Goal: Task Accomplishment & Management: Manage account settings

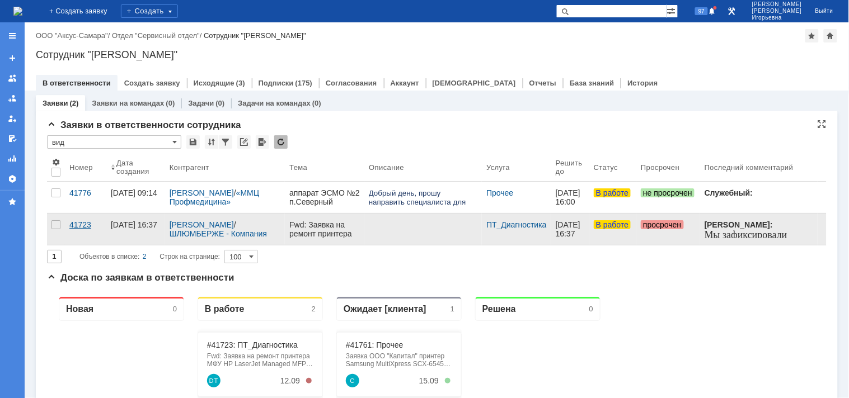
click at [79, 226] on div "41723" at bounding box center [85, 224] width 32 height 9
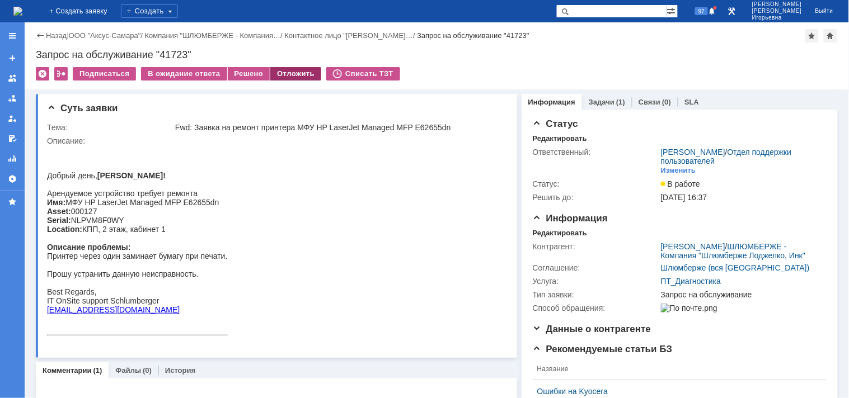
click at [284, 76] on div "Отложить" at bounding box center [295, 73] width 51 height 13
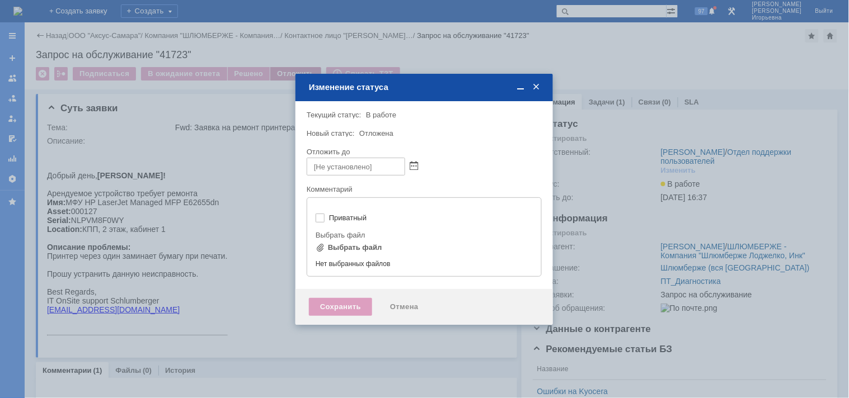
type input "[не указано]"
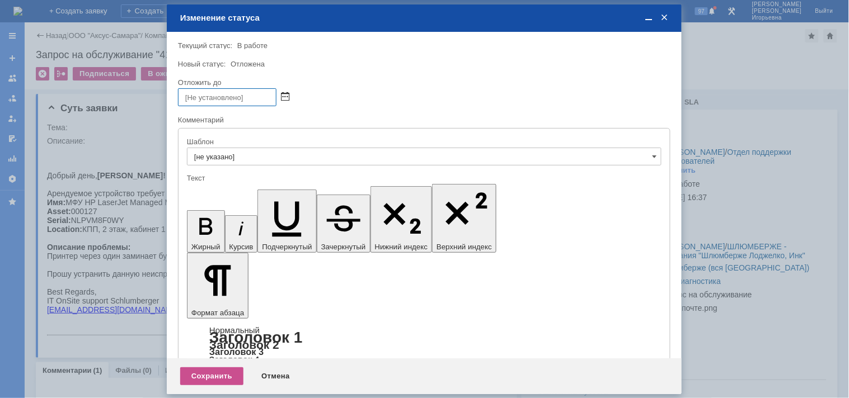
click at [284, 96] on span at bounding box center [285, 97] width 8 height 9
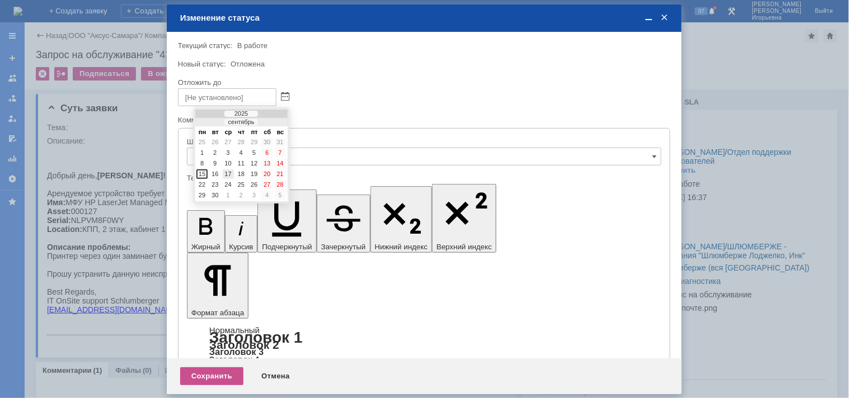
click at [226, 172] on div "17" at bounding box center [228, 175] width 11 height 10
type input "17.09.2025 07:52"
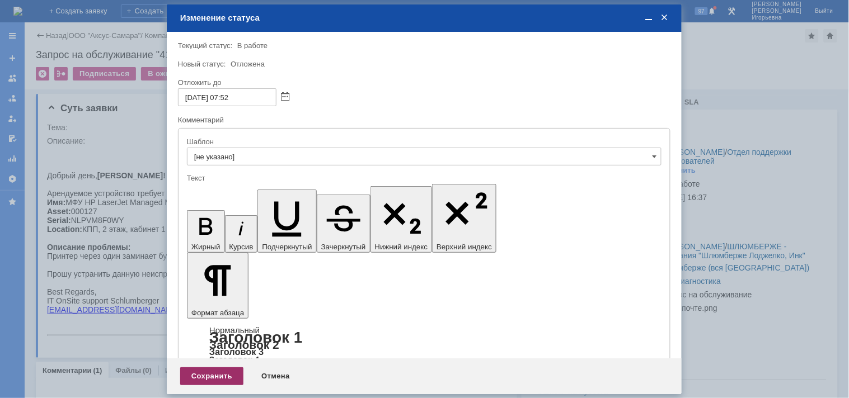
click at [214, 377] on div "Сохранить" at bounding box center [211, 377] width 63 height 18
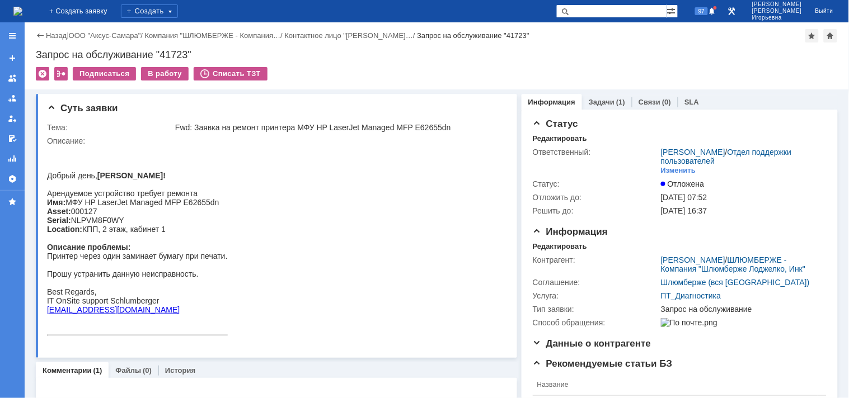
click at [22, 7] on img at bounding box center [17, 11] width 9 height 9
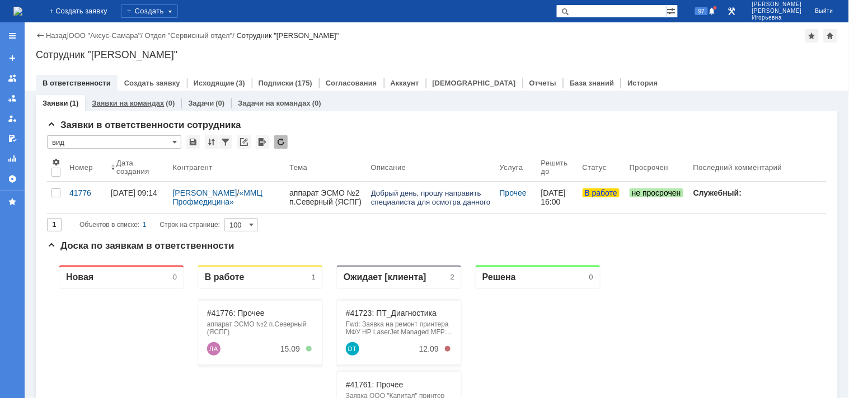
click at [109, 104] on link "Заявки на командах" at bounding box center [128, 103] width 72 height 8
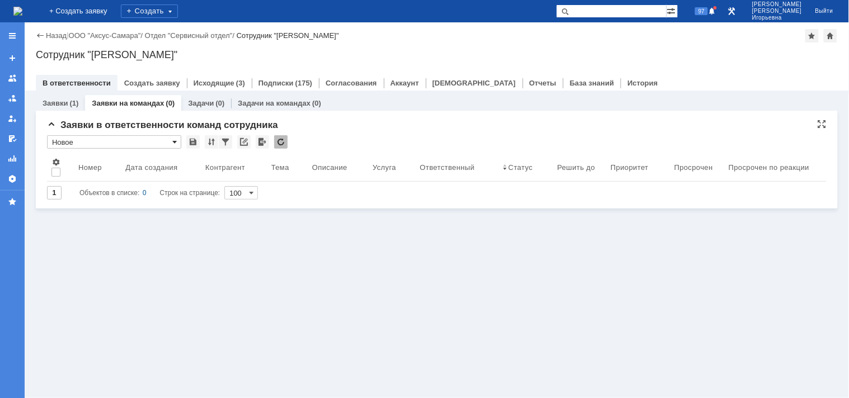
click at [173, 142] on span at bounding box center [174, 142] width 4 height 9
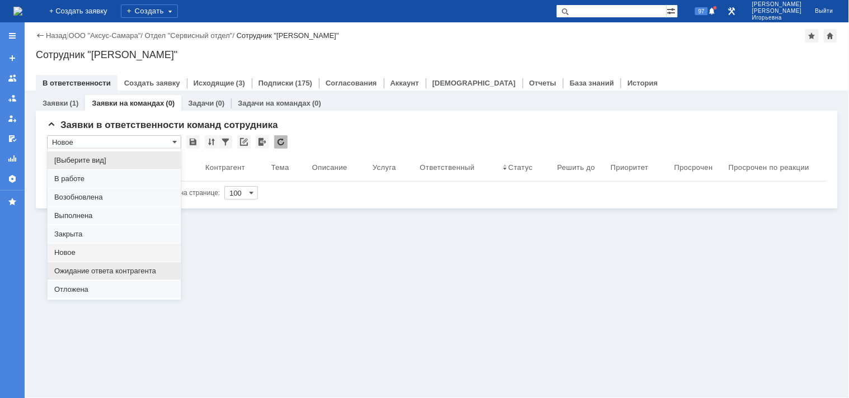
click at [70, 271] on span "Ожидание ответа контрагента" at bounding box center [114, 271] width 120 height 9
type input "Ожидание ответа контрагента"
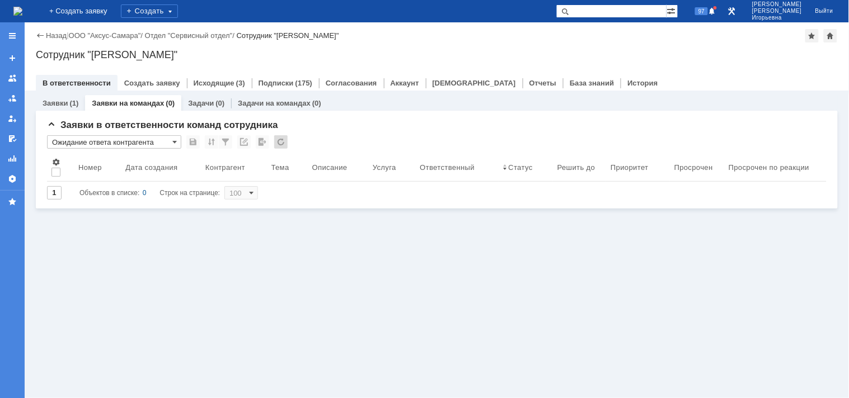
type input "20"
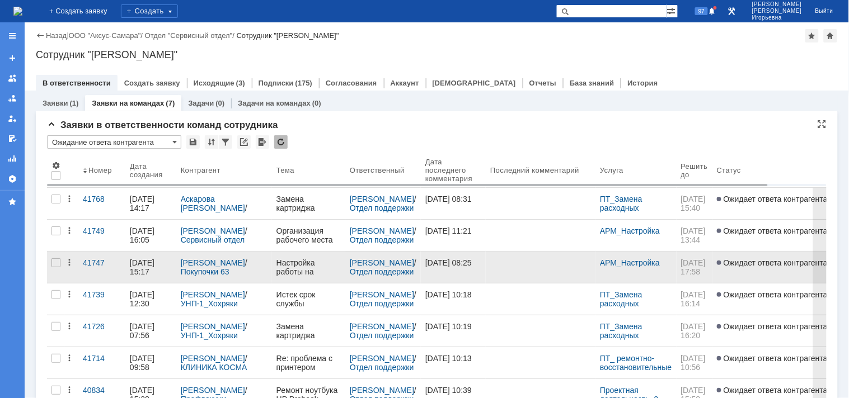
type input "Ожидание ответа контрагента"
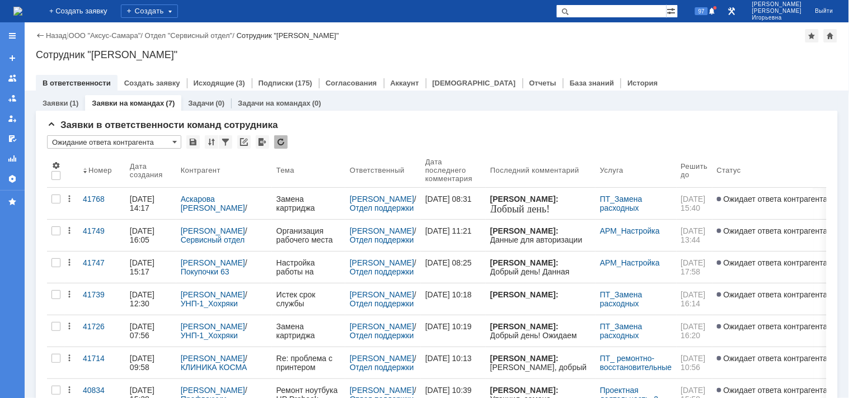
click at [22, 12] on img at bounding box center [17, 11] width 9 height 9
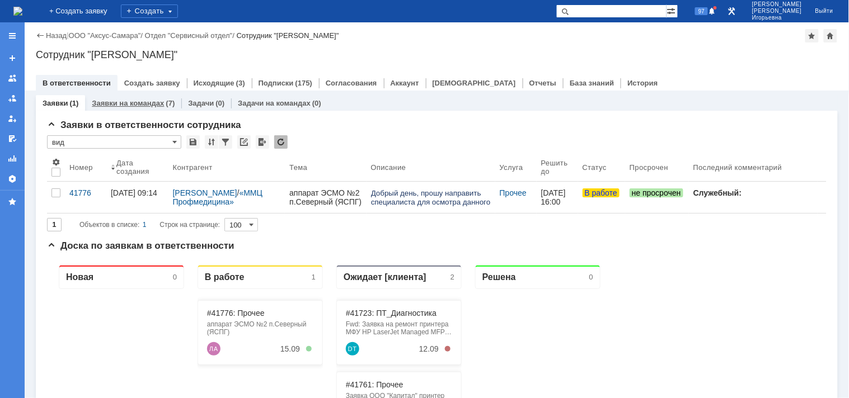
click at [128, 101] on link "Заявки на командах" at bounding box center [128, 103] width 72 height 8
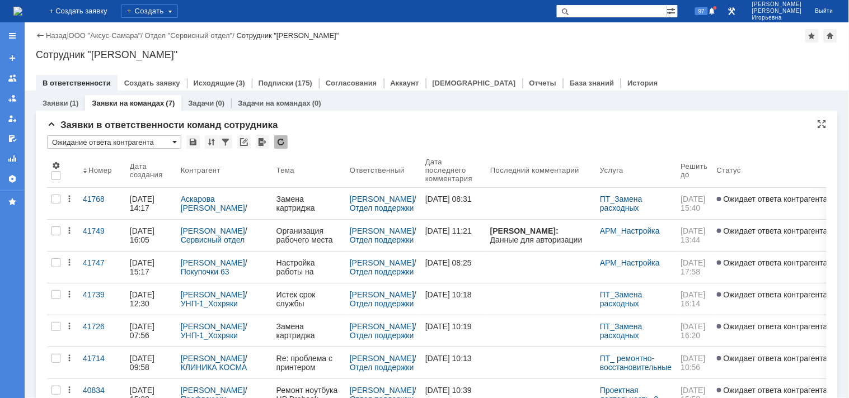
click at [176, 143] on span at bounding box center [174, 142] width 4 height 9
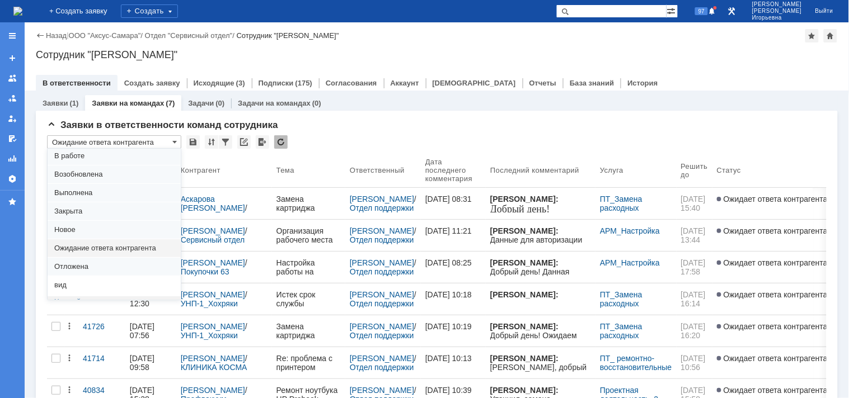
scroll to position [31, 0]
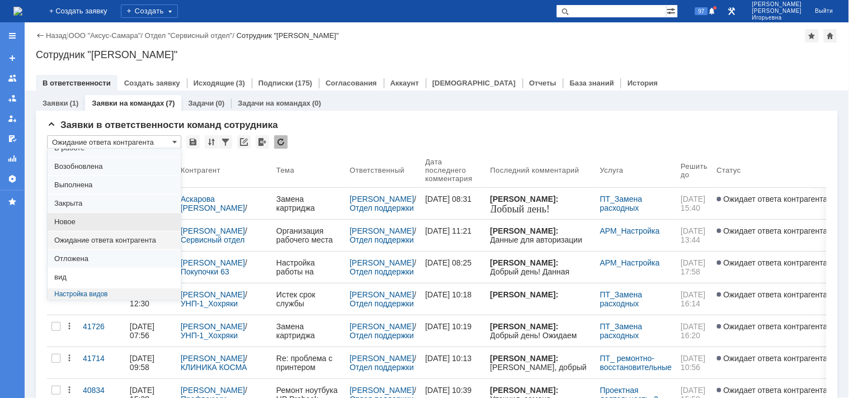
click at [72, 222] on span "Новое" at bounding box center [114, 222] width 120 height 9
type input "Новое"
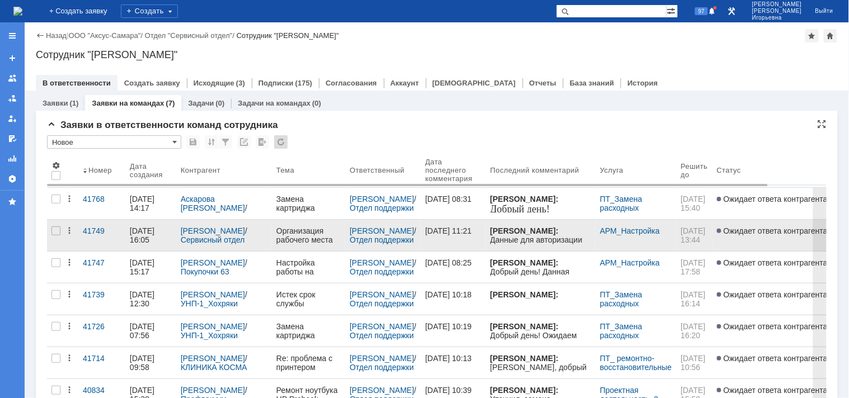
type input "100"
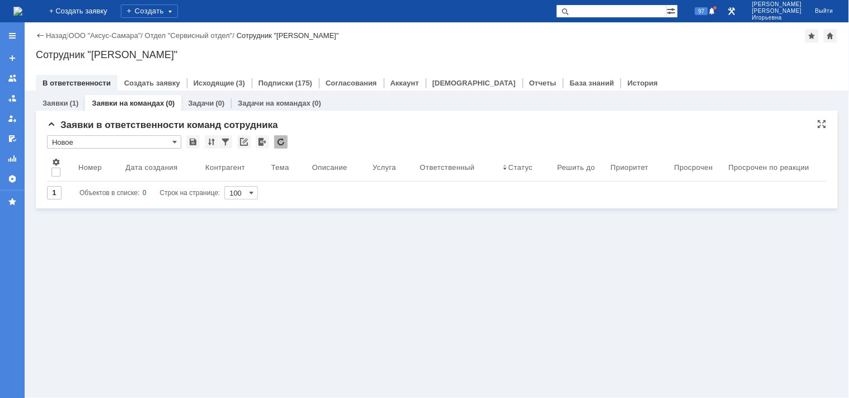
type input "Новое"
click at [49, 104] on link "Заявки" at bounding box center [55, 103] width 25 height 8
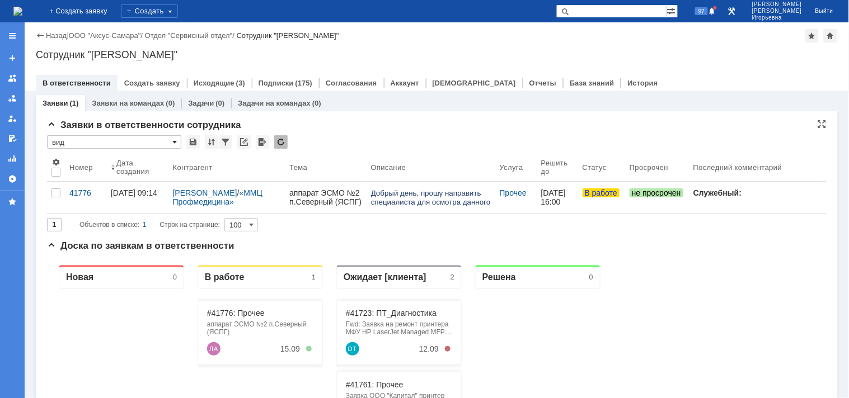
click at [175, 140] on span at bounding box center [174, 142] width 4 height 9
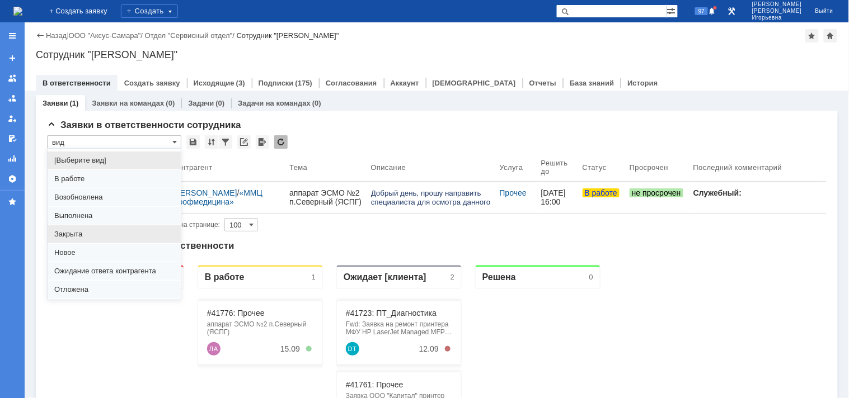
scroll to position [31, 0]
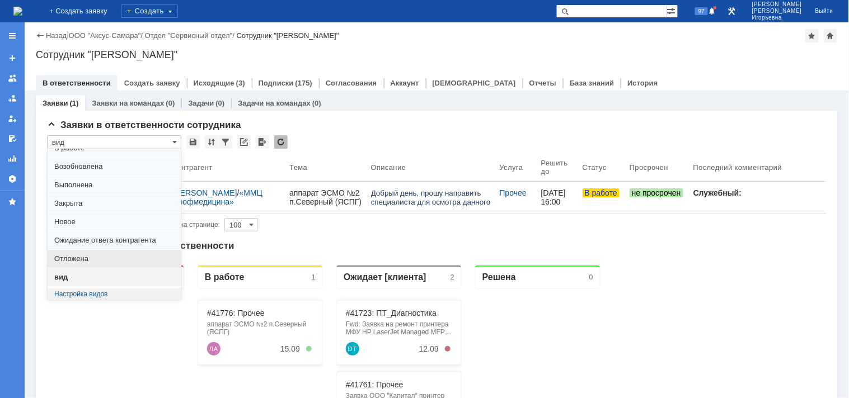
click at [75, 256] on span "Отложена" at bounding box center [114, 259] width 120 height 9
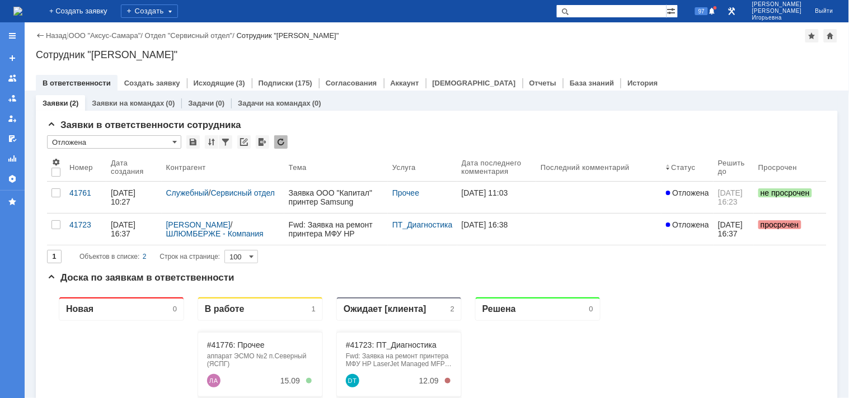
scroll to position [0, 0]
click at [173, 142] on span at bounding box center [174, 142] width 4 height 9
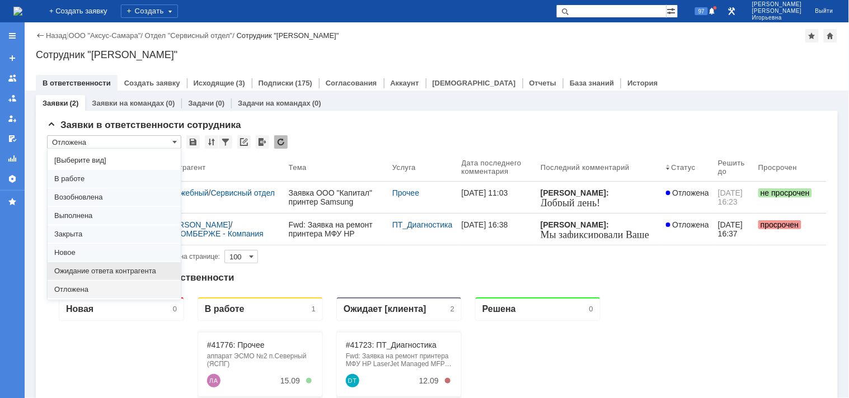
click at [79, 271] on span "Ожидание ответа контрагента" at bounding box center [114, 271] width 120 height 9
type input "Ожидание ответа контрагента"
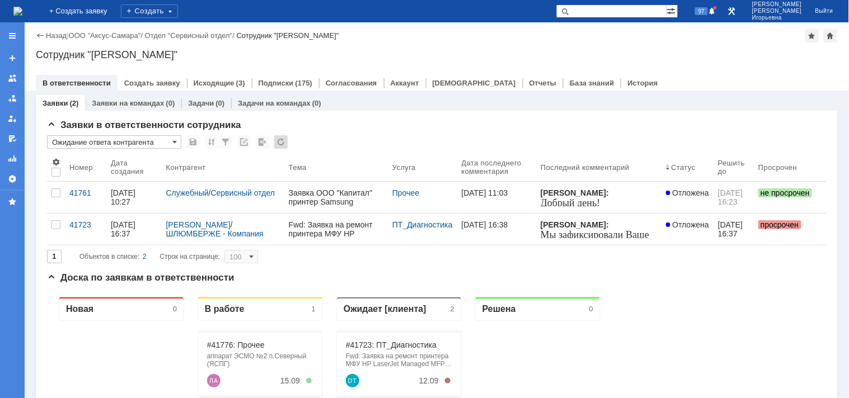
type input "20"
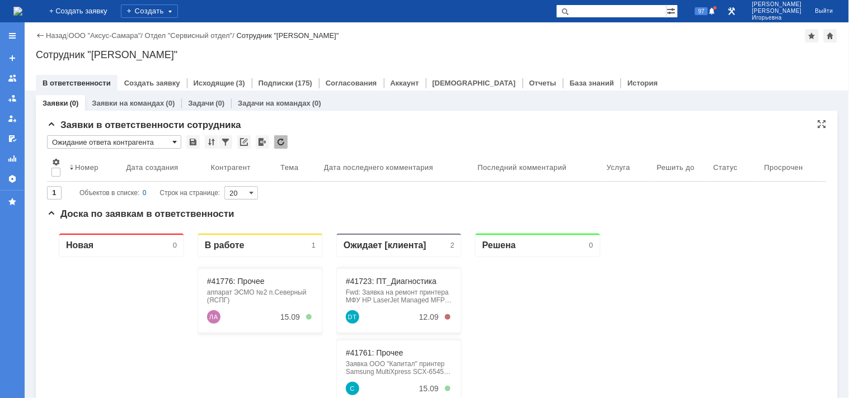
click at [174, 142] on span at bounding box center [174, 142] width 4 height 9
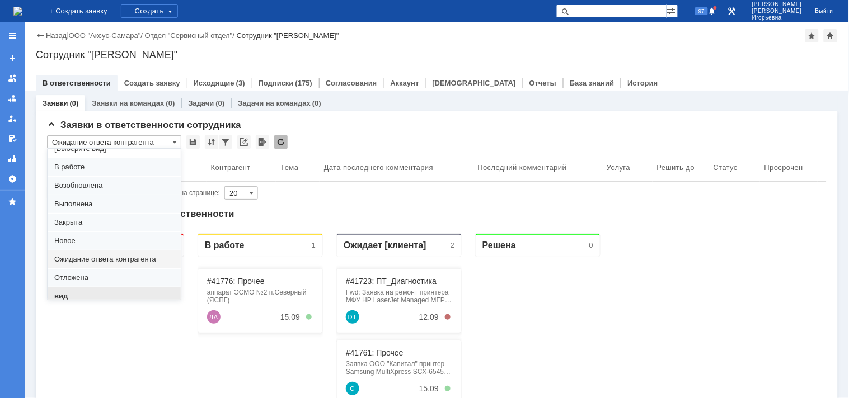
scroll to position [31, 0]
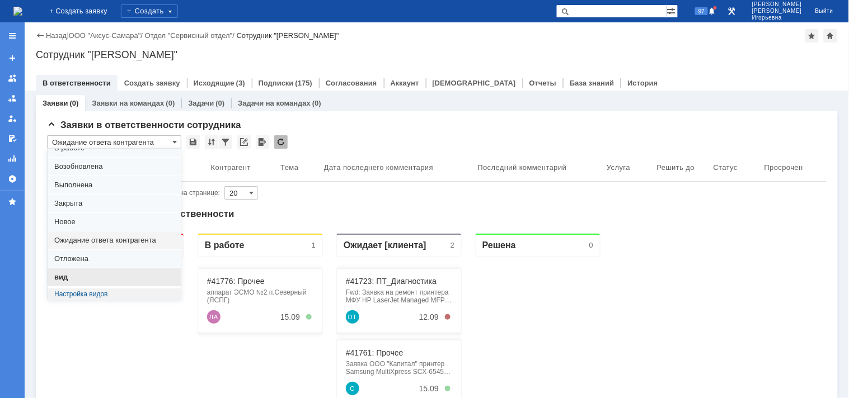
click at [74, 277] on span "вид" at bounding box center [114, 277] width 120 height 9
type input "вид"
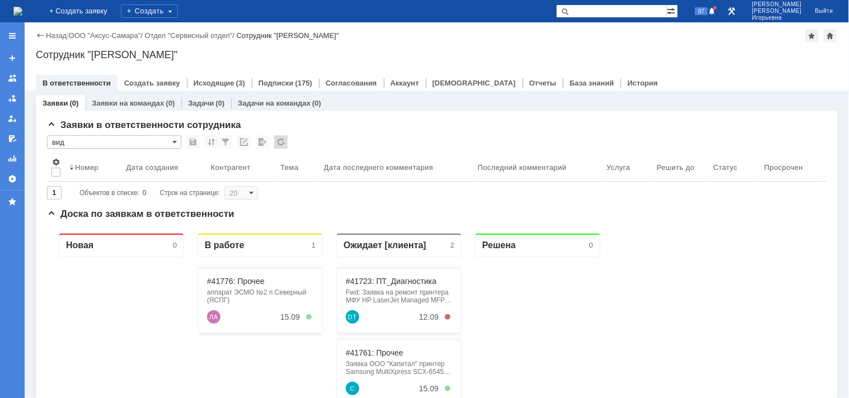
type input "100"
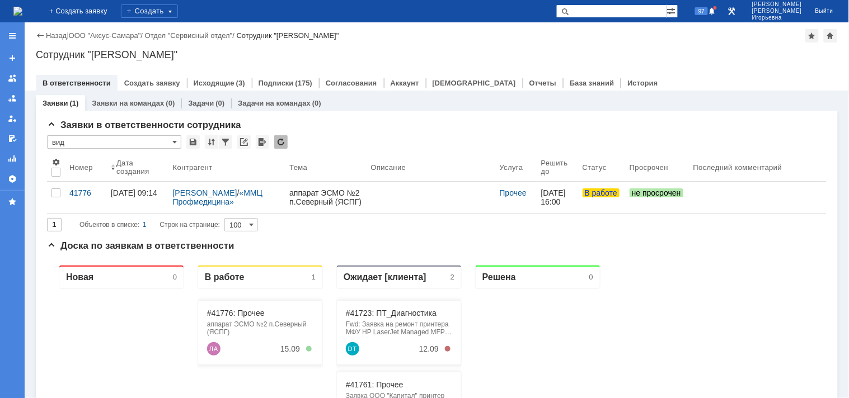
type input "вид"
click at [174, 142] on span at bounding box center [174, 142] width 4 height 9
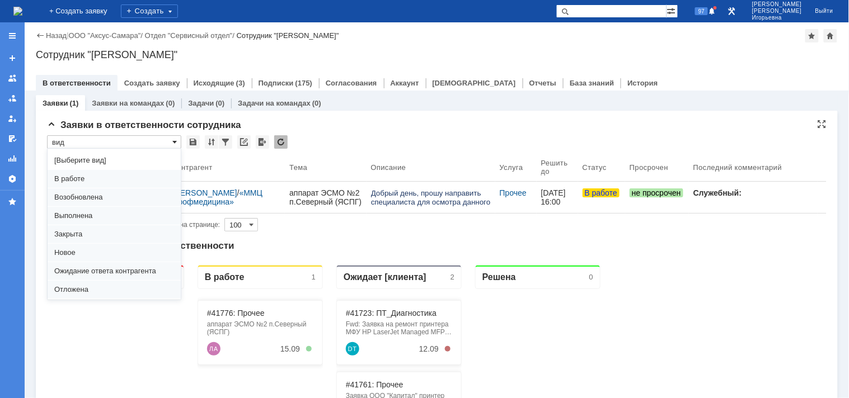
scroll to position [31, 0]
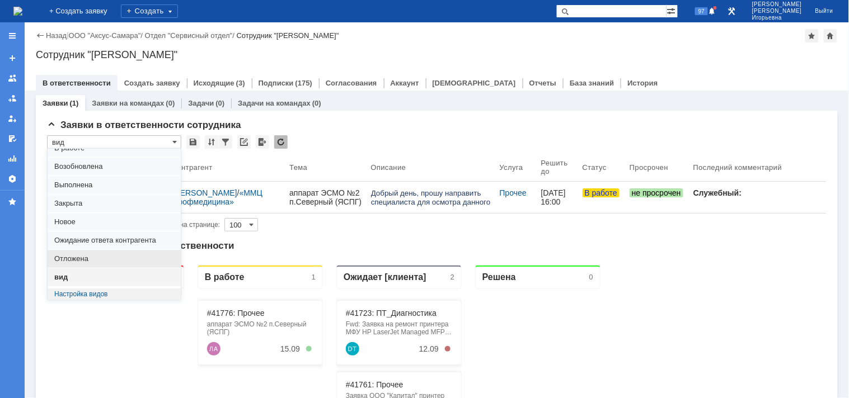
click at [79, 258] on span "Отложена" at bounding box center [114, 259] width 120 height 9
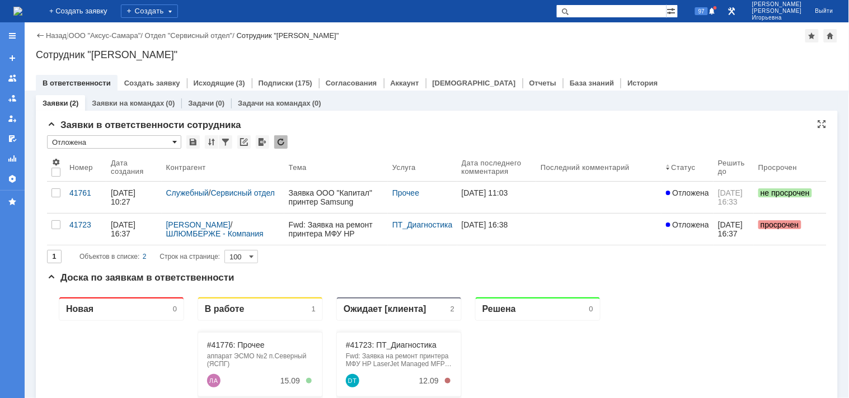
scroll to position [0, 0]
click at [174, 141] on span at bounding box center [174, 142] width 4 height 9
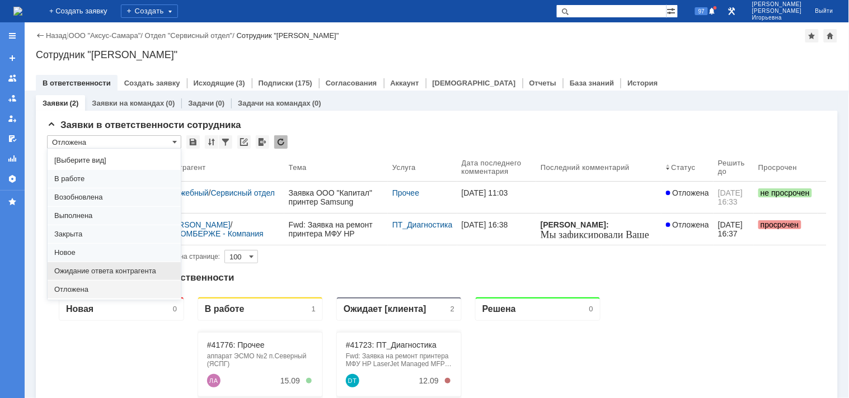
click at [96, 267] on span "Ожидание ответа контрагента" at bounding box center [114, 271] width 120 height 9
type input "Ожидание ответа контрагента"
type input "20"
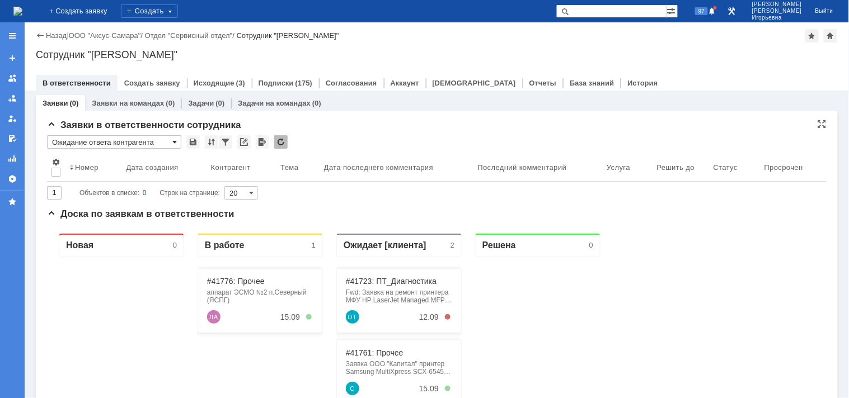
click at [174, 142] on span at bounding box center [174, 142] width 4 height 9
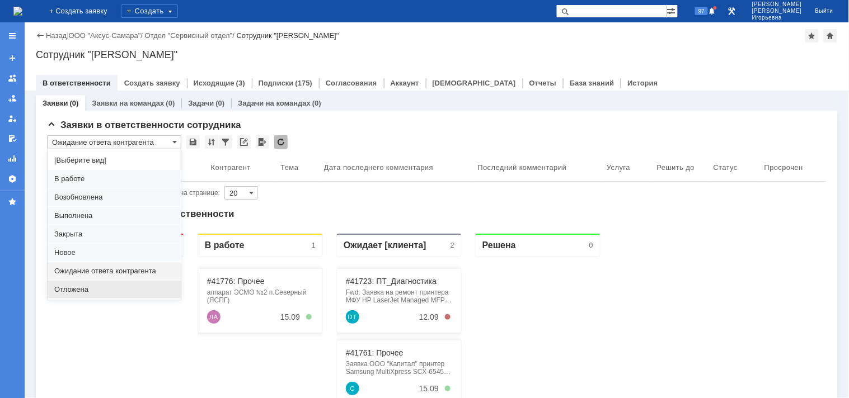
click at [74, 288] on span "Отложена" at bounding box center [114, 289] width 120 height 9
type input "Отложена"
type input "100"
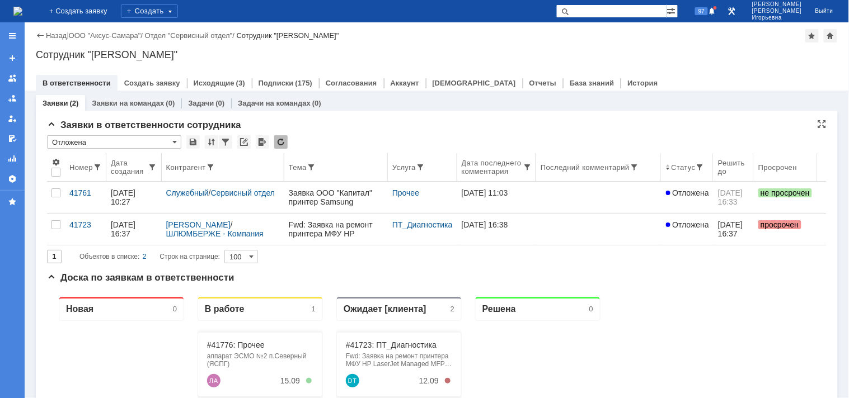
type input "Отложена"
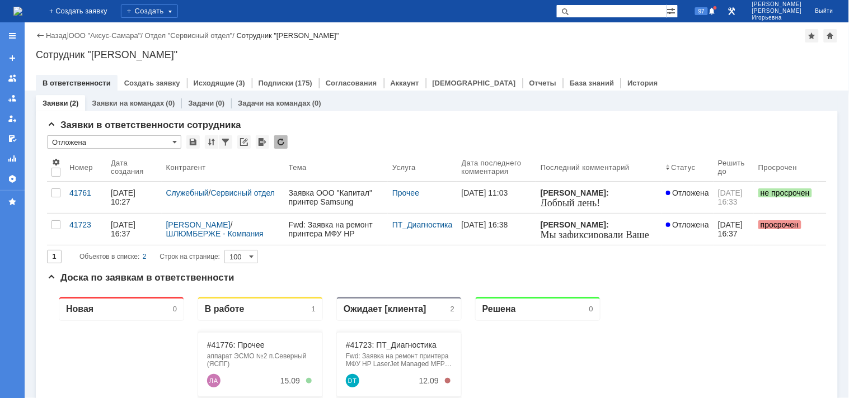
click at [73, 229] on div "41723" at bounding box center [85, 224] width 32 height 9
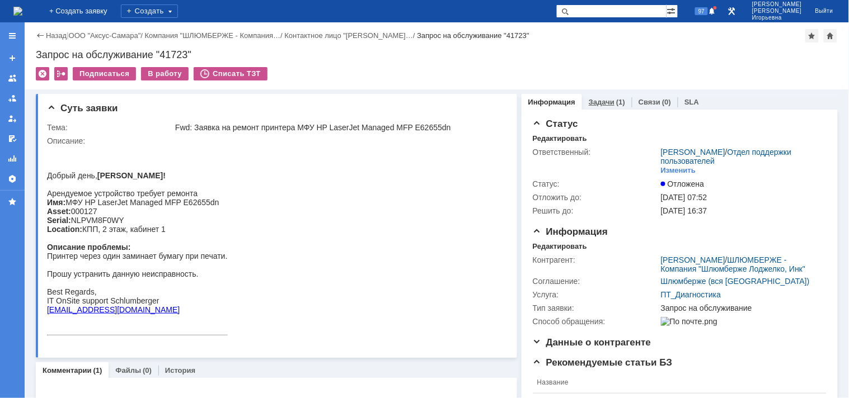
click at [596, 101] on link "Задачи" at bounding box center [602, 102] width 26 height 8
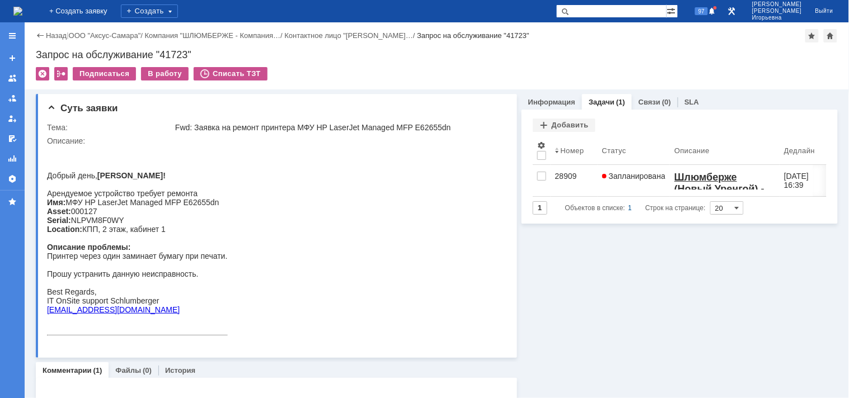
click at [22, 12] on img at bounding box center [17, 11] width 9 height 9
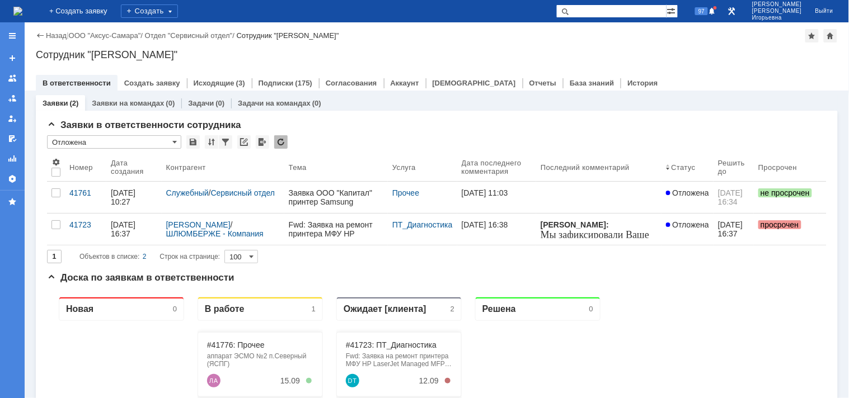
click at [74, 196] on div "41761" at bounding box center [85, 193] width 32 height 9
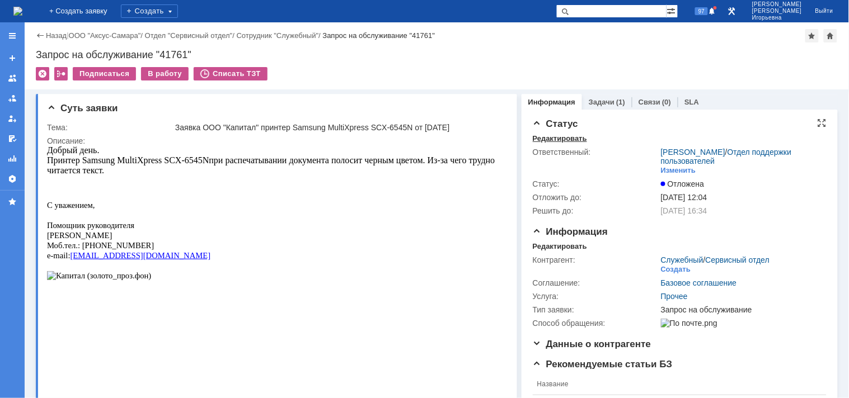
click at [555, 138] on div "Редактировать" at bounding box center [560, 138] width 54 height 9
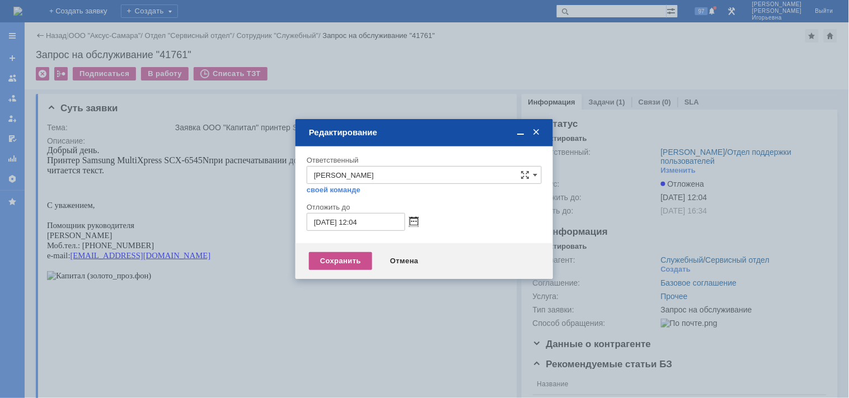
click at [414, 222] on span at bounding box center [414, 222] width 8 height 9
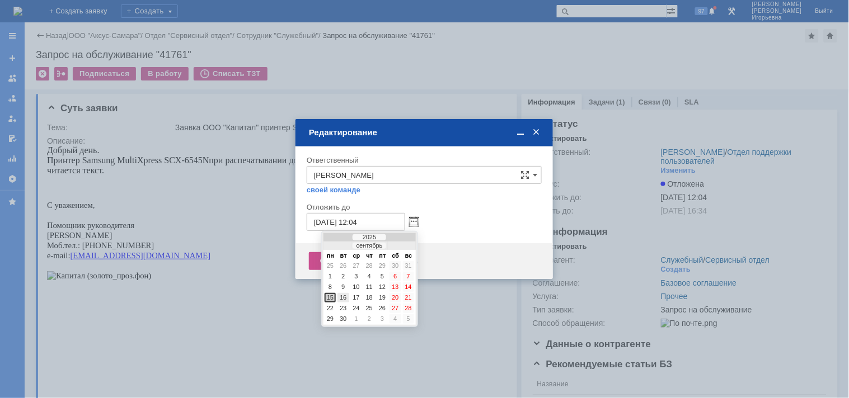
click at [345, 294] on div "16" at bounding box center [342, 298] width 11 height 10
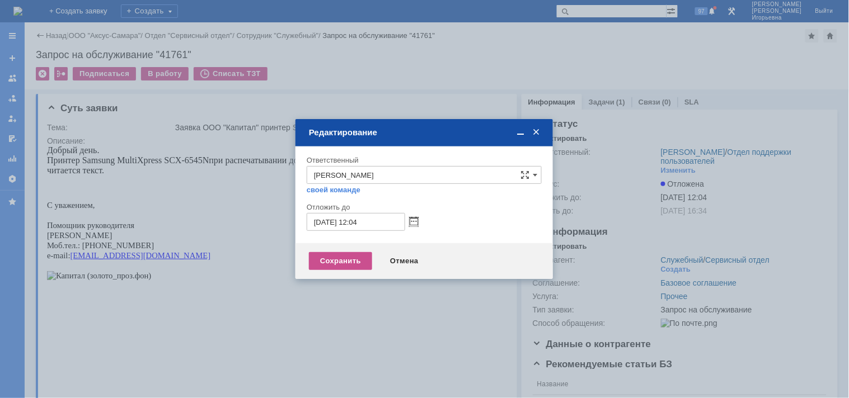
click at [355, 220] on input "16.09.2025 12:04" at bounding box center [356, 222] width 98 height 18
type input "16.09.2025 17:04"
click at [336, 258] on div "Сохранить" at bounding box center [340, 261] width 63 height 18
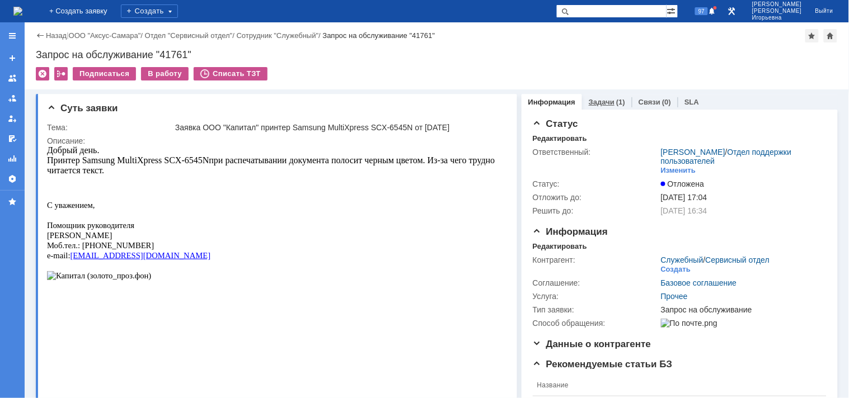
click at [597, 99] on link "Задачи" at bounding box center [602, 102] width 26 height 8
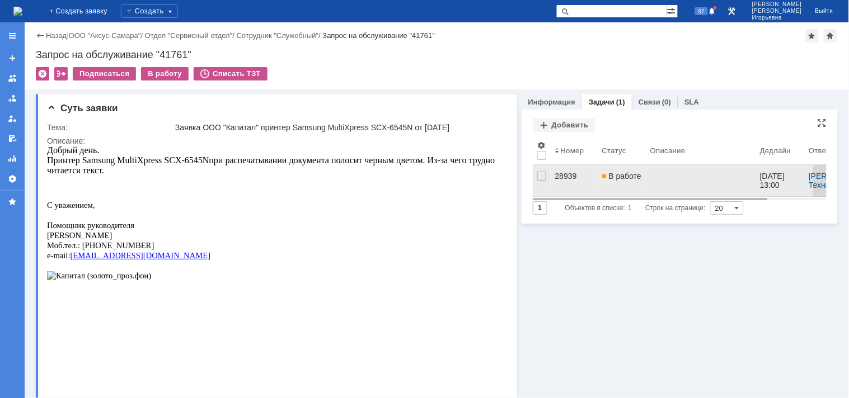
click at [560, 178] on div "28939" at bounding box center [574, 176] width 38 height 9
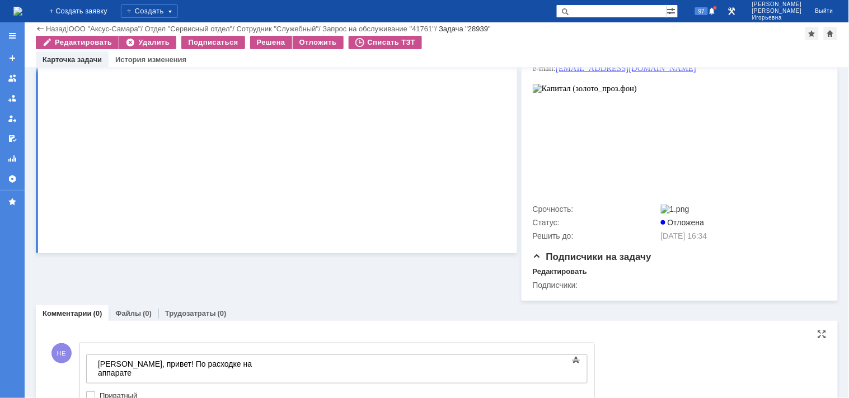
click at [102, 377] on div at bounding box center [176, 381] width 159 height 9
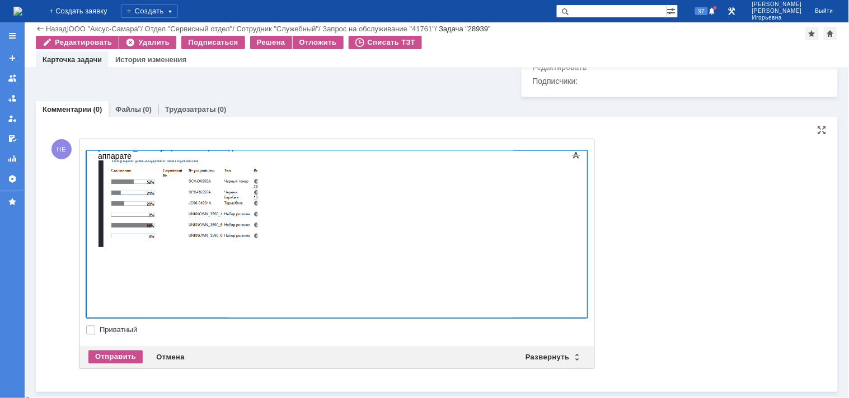
scroll to position [475, 0]
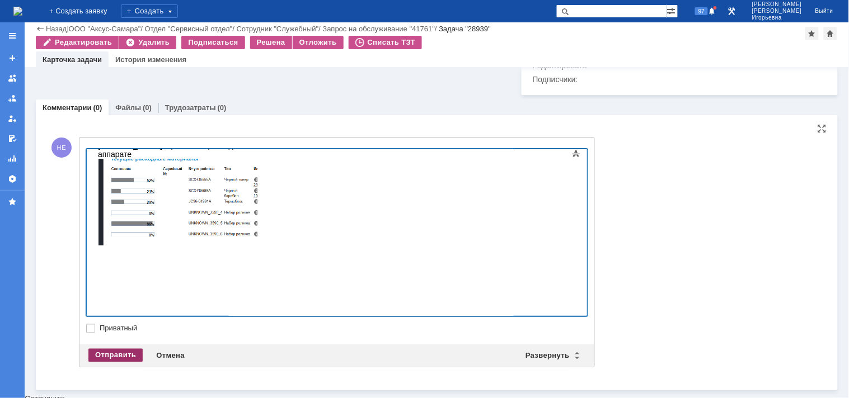
click at [102, 360] on div "Отправить" at bounding box center [115, 355] width 54 height 13
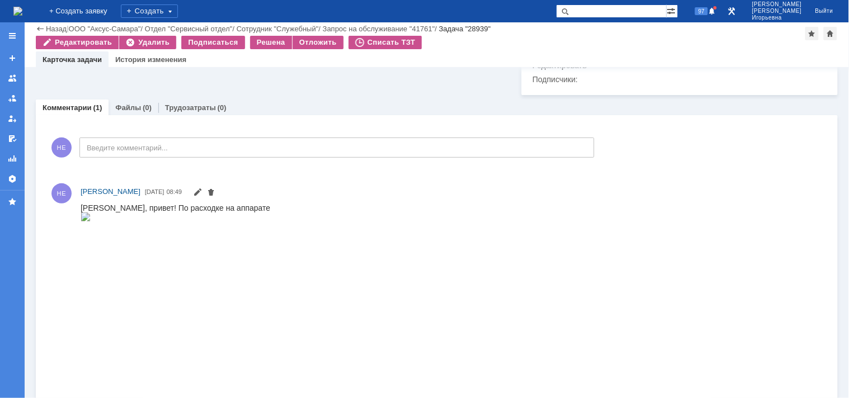
click at [22, 10] on img at bounding box center [17, 11] width 9 height 9
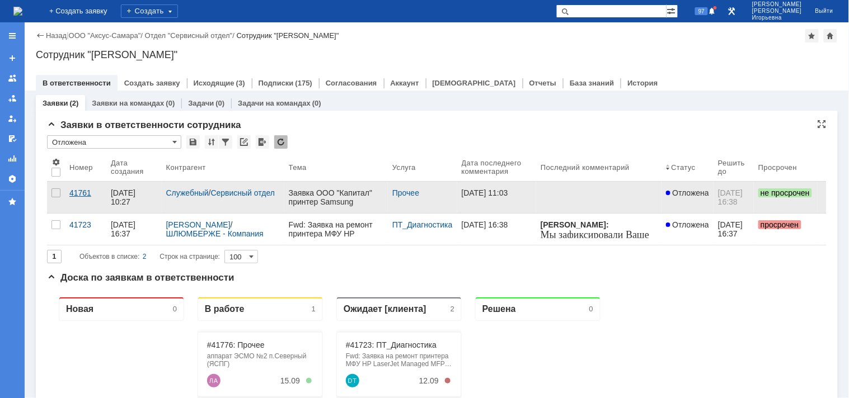
click at [77, 198] on div "41761" at bounding box center [85, 193] width 32 height 9
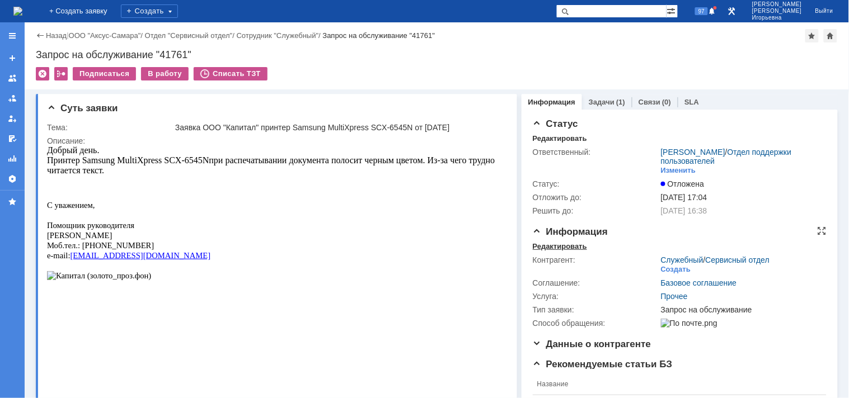
click at [555, 247] on div "Редактировать" at bounding box center [560, 246] width 54 height 9
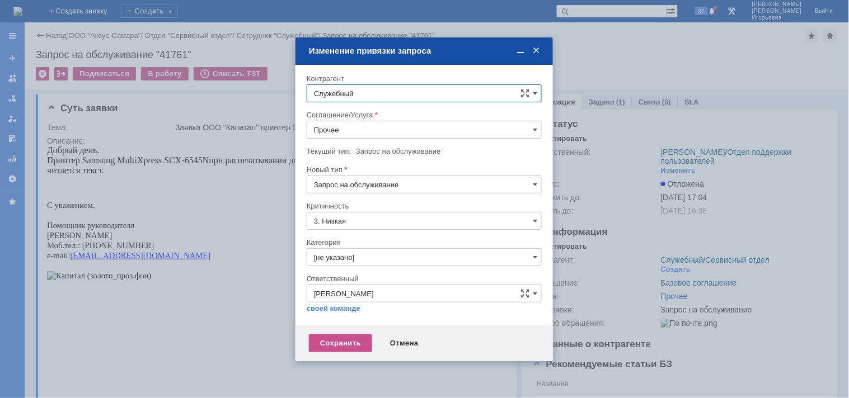
click at [358, 88] on input "Служебный" at bounding box center [424, 93] width 235 height 18
click at [391, 249] on span "Волоскова Наталья Владимировна" at bounding box center [371, 250] width 60 height 8
type input "Волоскова Наталья Владимировна"
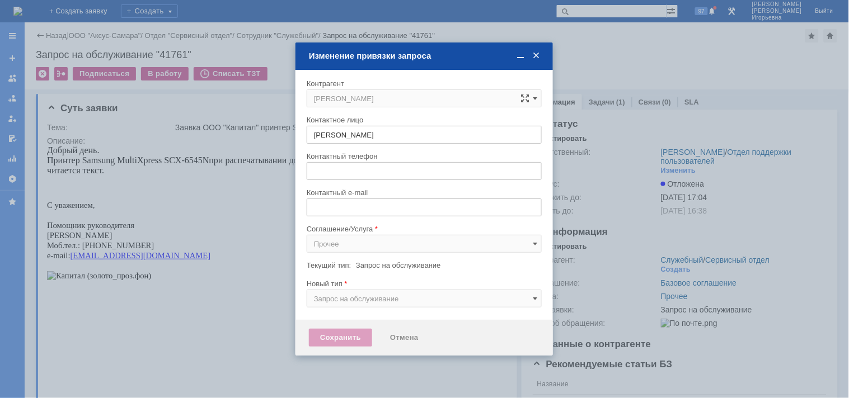
type input "nvoloskova@capital-fin.ru"
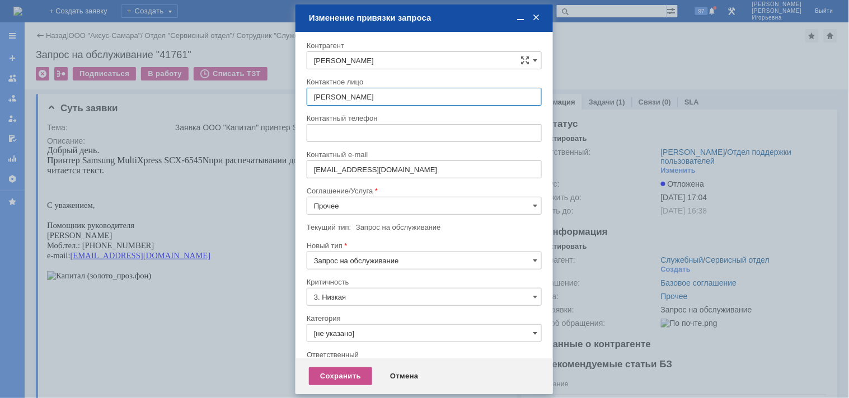
click at [379, 205] on input "Прочее" at bounding box center [424, 206] width 235 height 18
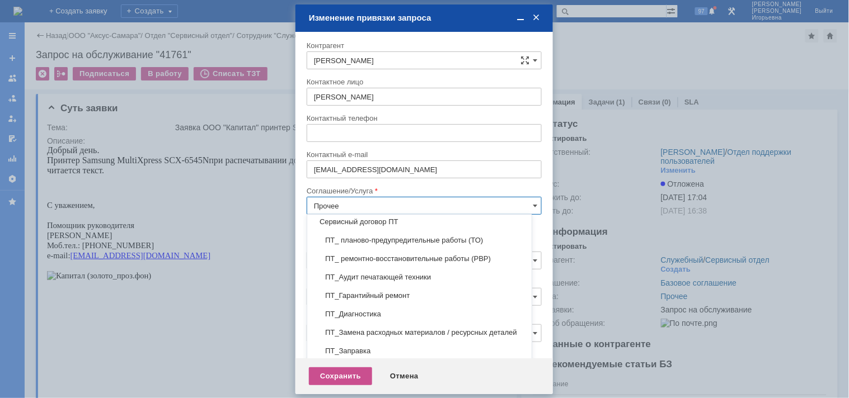
scroll to position [165, 0]
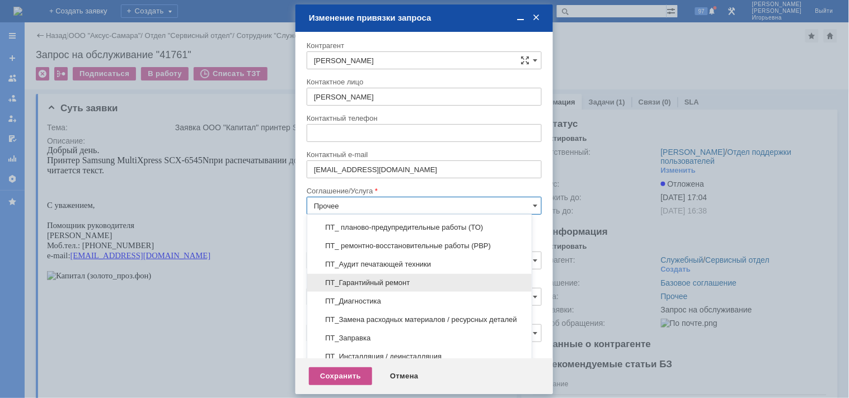
click at [372, 284] on span "ПТ_Гарантийный ремонт" at bounding box center [419, 283] width 211 height 9
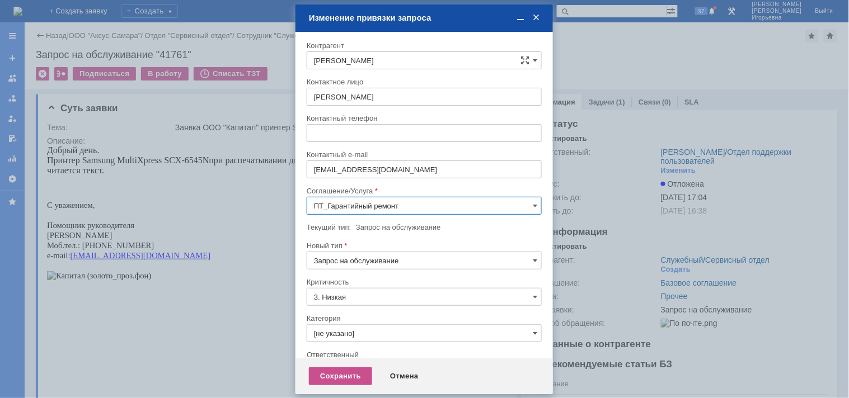
type input "ПТ_Гарантийный ремонт"
click at [331, 377] on div "Сохранить" at bounding box center [340, 377] width 63 height 18
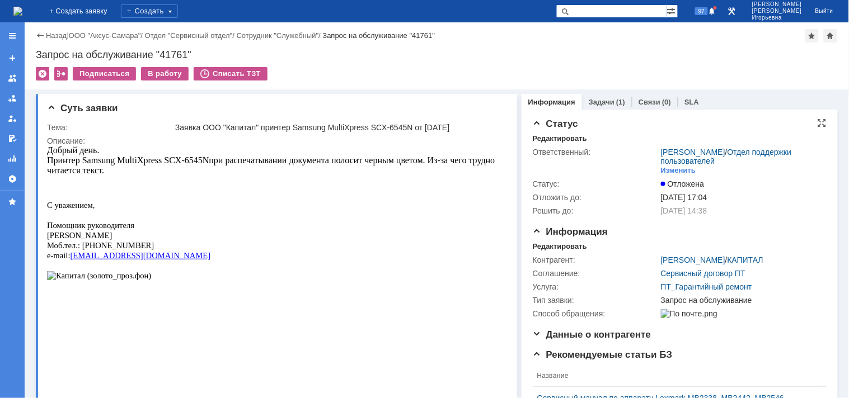
scroll to position [0, 0]
click at [22, 7] on img at bounding box center [17, 11] width 9 height 9
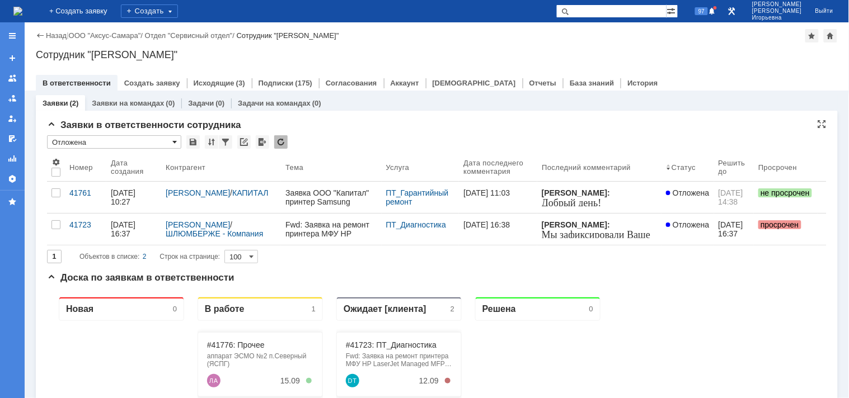
click at [175, 139] on span at bounding box center [174, 142] width 4 height 9
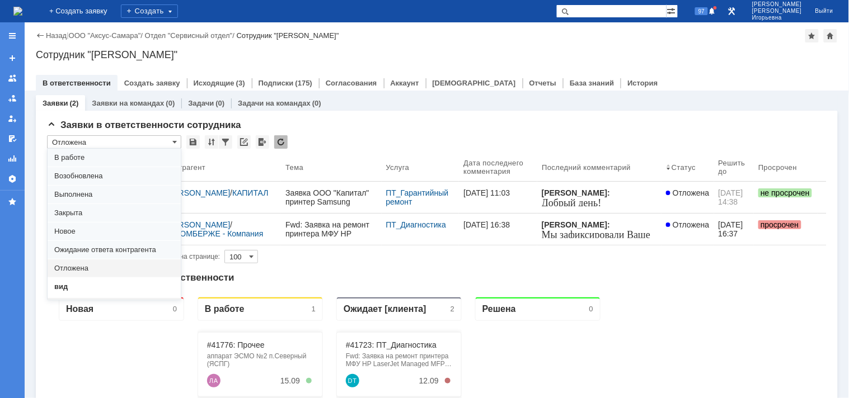
scroll to position [31, 0]
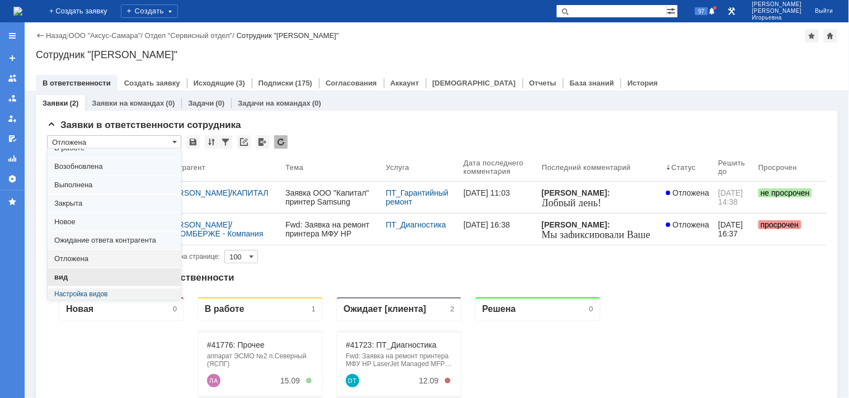
click at [60, 275] on span "вид" at bounding box center [114, 277] width 120 height 9
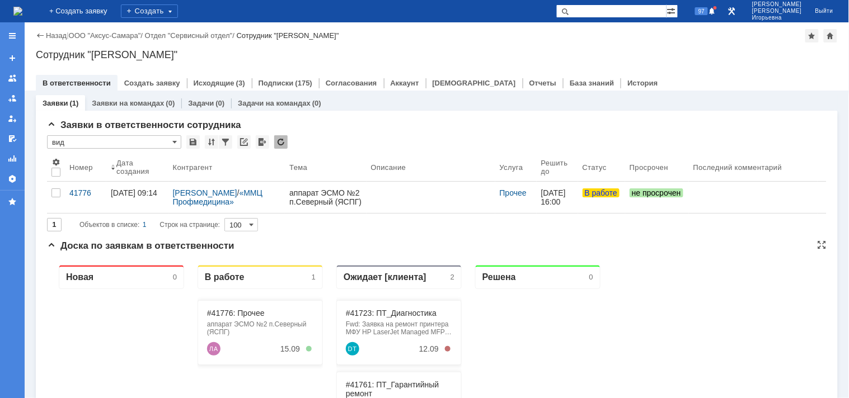
scroll to position [0, 0]
type input "вид"
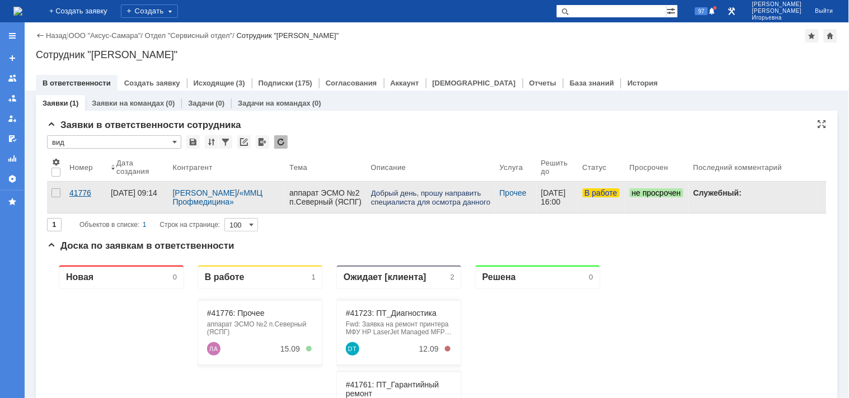
click at [72, 195] on div "41776" at bounding box center [85, 193] width 32 height 9
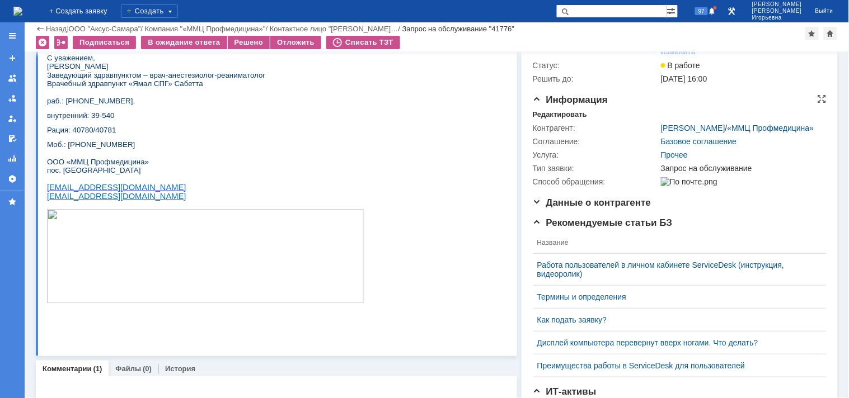
scroll to position [62, 0]
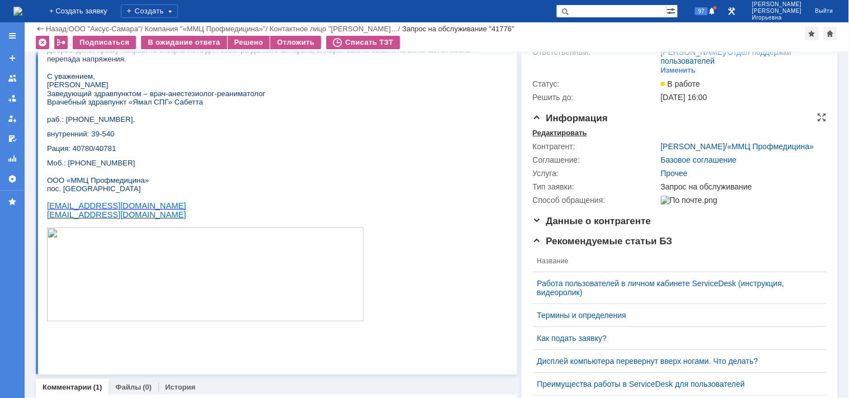
click at [546, 131] on div "Редактировать" at bounding box center [560, 133] width 54 height 9
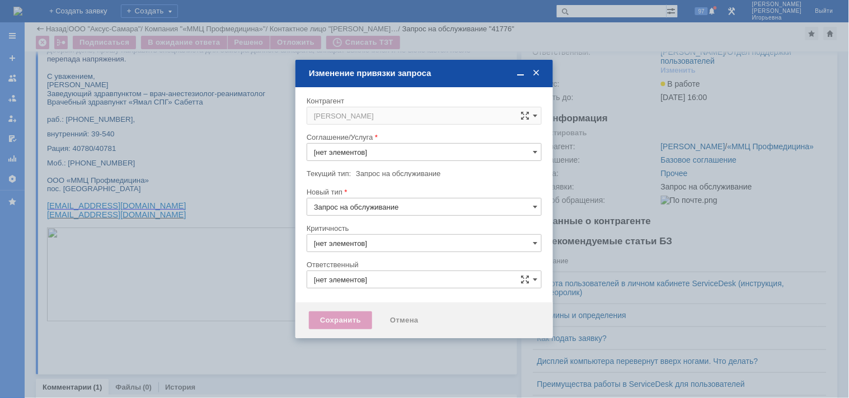
type input "Прочее"
type input "3. Низкая"
type input "[не указано]"
type input "[PERSON_NAME]"
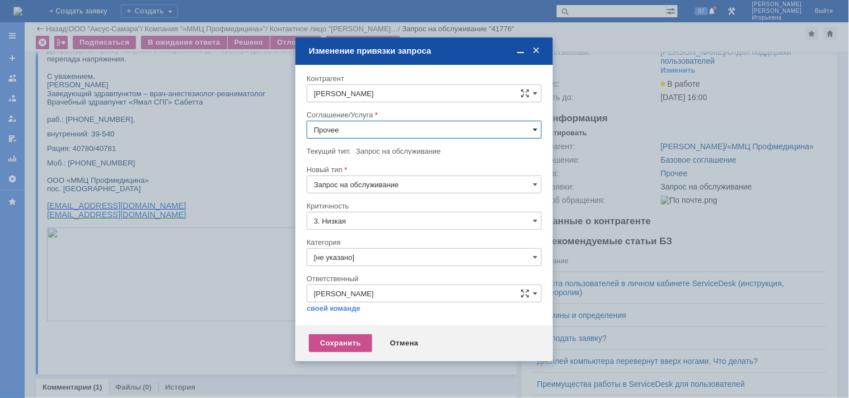
click at [534, 127] on span at bounding box center [535, 129] width 4 height 9
click at [369, 187] on span "Выезд инженера" at bounding box center [424, 186] width 220 height 9
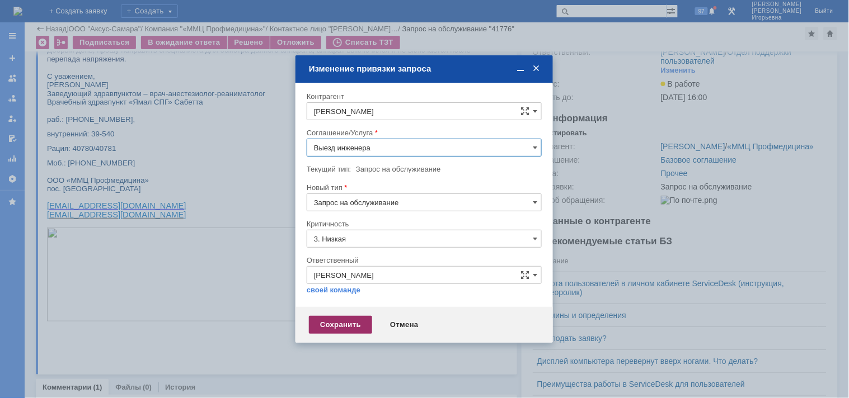
type input "Выезд инженера"
click at [349, 320] on div "Сохранить" at bounding box center [340, 325] width 63 height 18
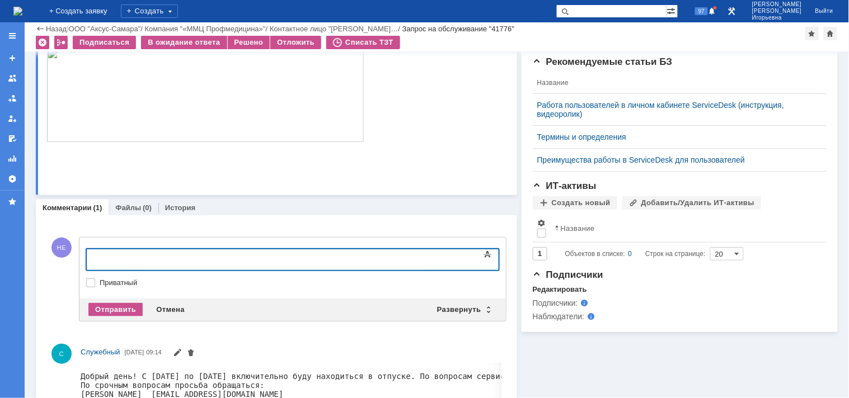
click at [318, 152] on p "Моб.: +7-911-127-25-01 ООО «ММЦ Профмедицина» пос. Сабетта aluzgin@groupmmc.ru …" at bounding box center [271, 71] width 451 height 182
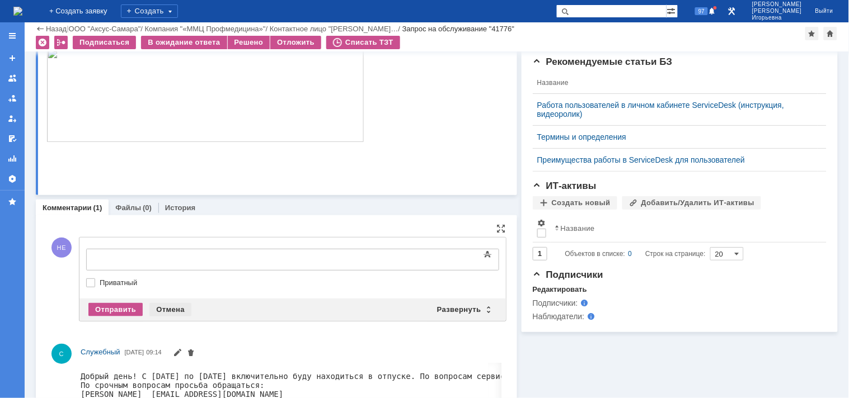
click at [169, 305] on div "Отмена" at bounding box center [170, 309] width 42 height 13
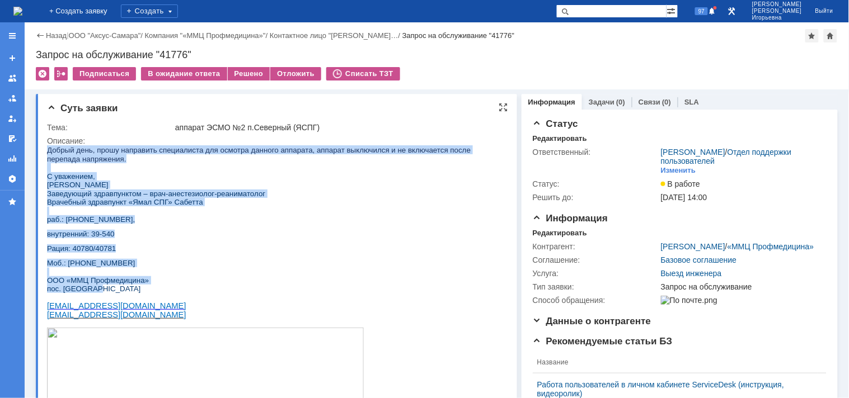
drag, startPoint x: 111, startPoint y: 292, endPoint x: 39, endPoint y: 145, distance: 163.9
click at [46, 145] on html "Добрый день, прошу направить специалиста для осмотра данного аппарата, аппарат …" at bounding box center [271, 300] width 451 height 311
copy div "Добрый день, прошу направить специалиста для осмотра данного аппарата, аппарат …"
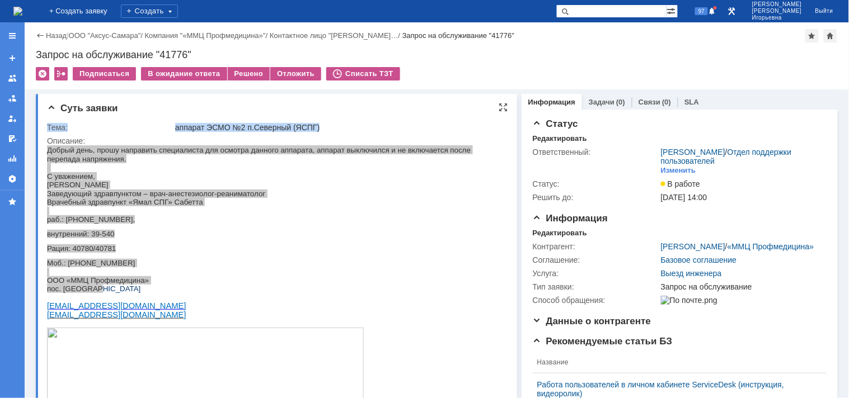
drag, startPoint x: 316, startPoint y: 119, endPoint x: 195, endPoint y: 115, distance: 121.5
click at [194, 115] on div "Суть заявки Тема: аппарат ЭСМО №2 п.Северный (ЯСПГ) Описание:" at bounding box center [276, 284] width 481 height 381
copy table "Тема: аппарат ЭСМО №2 п.Северный (ЯСПГ)"
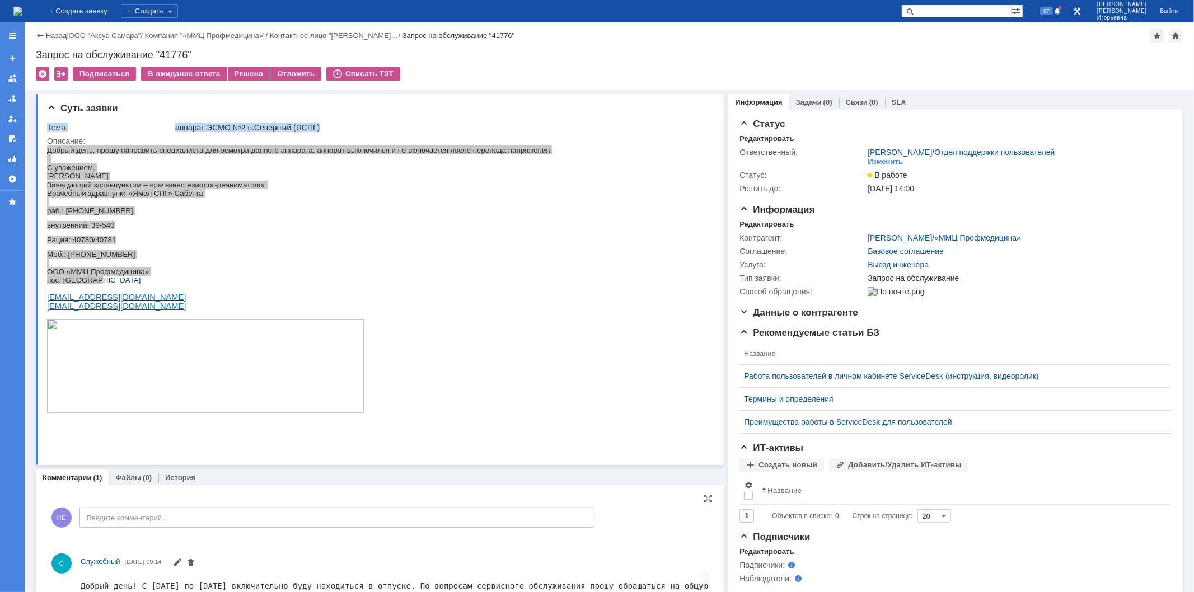
click at [22, 7] on img at bounding box center [17, 11] width 9 height 9
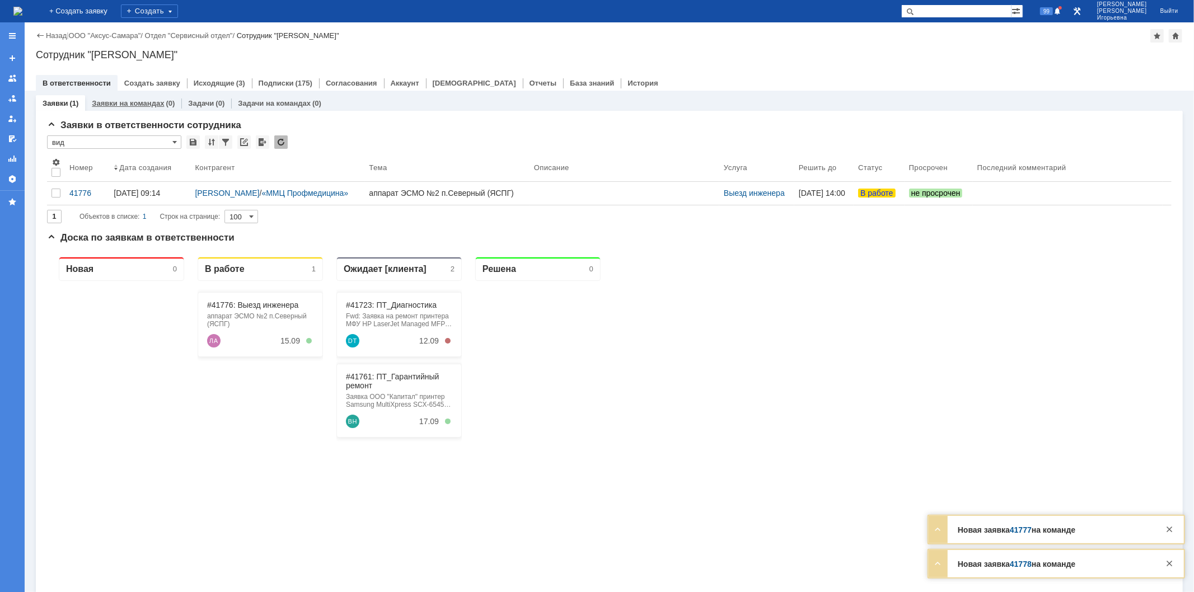
click at [132, 102] on link "Заявки на командах" at bounding box center [128, 103] width 72 height 8
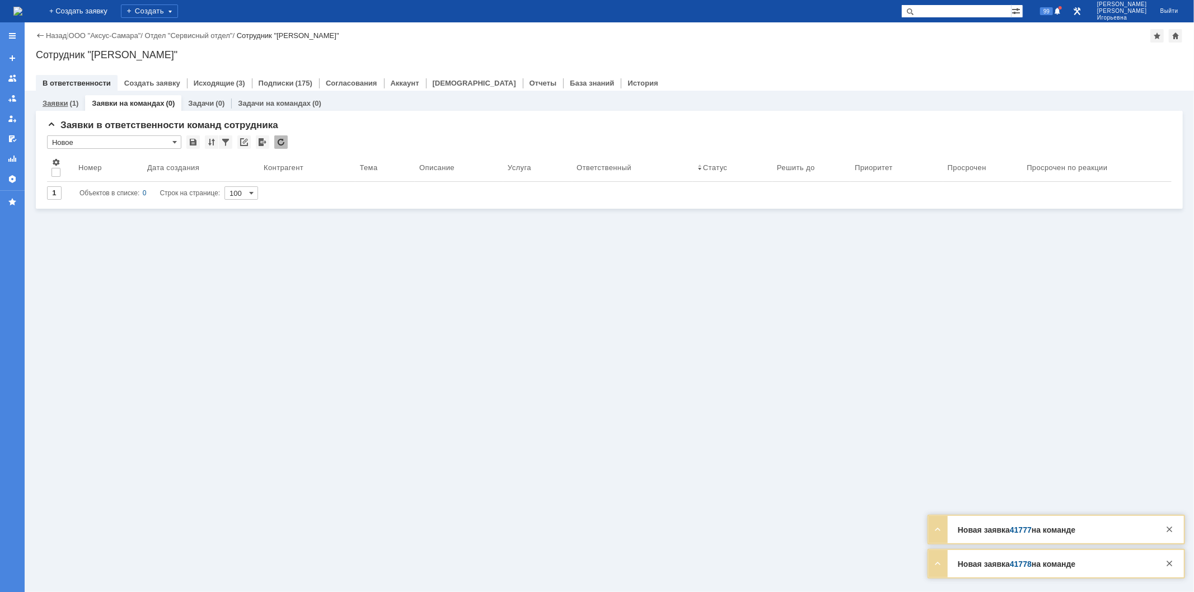
click at [43, 102] on link "Заявки" at bounding box center [55, 103] width 25 height 8
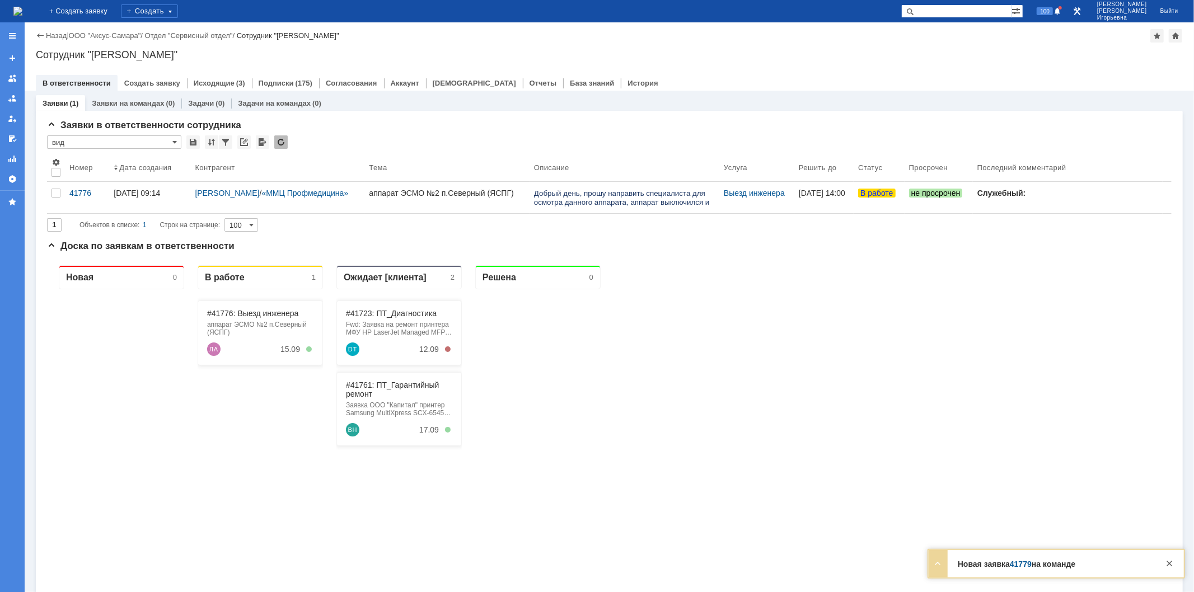
click at [959, 12] on input "text" at bounding box center [956, 10] width 110 height 13
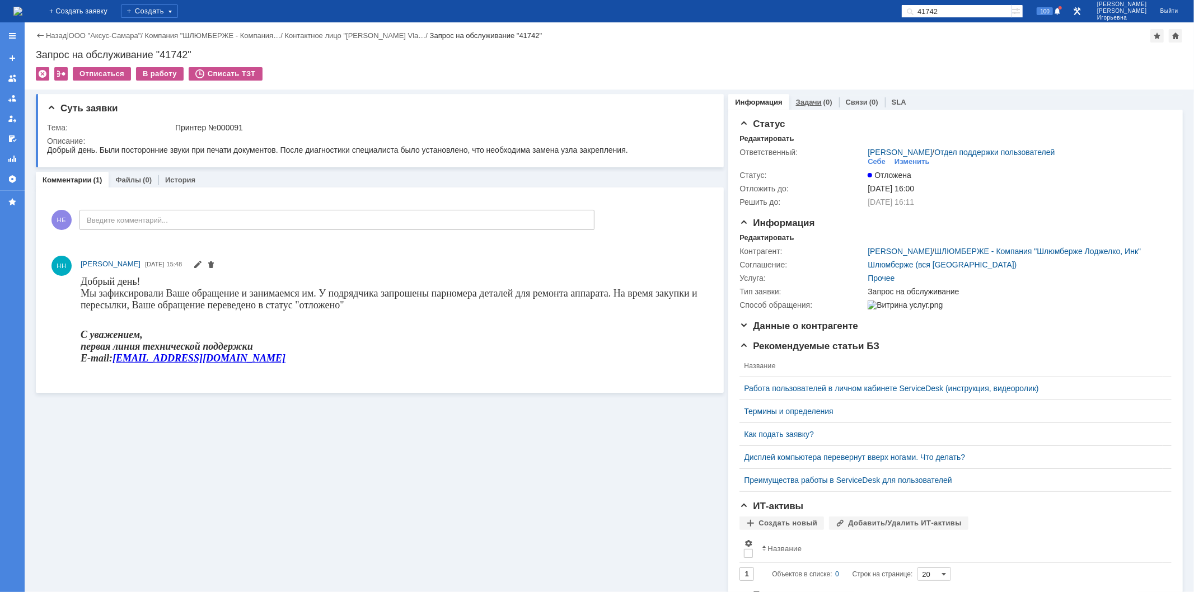
click at [804, 99] on link "Задачи" at bounding box center [809, 102] width 26 height 8
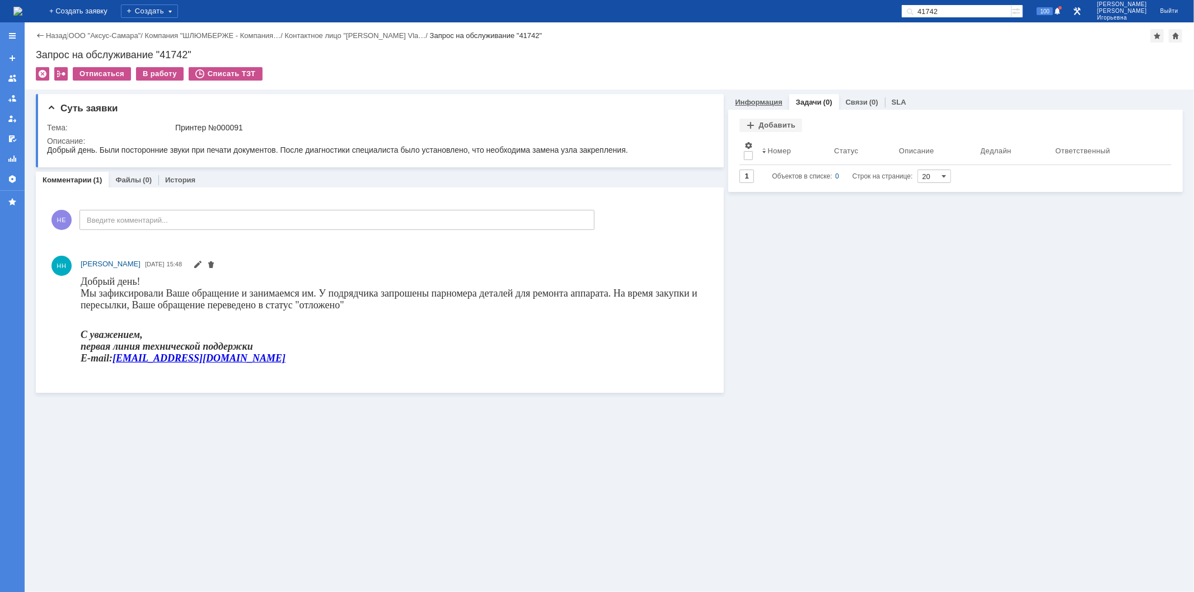
click at [763, 98] on link "Информация" at bounding box center [758, 102] width 47 height 8
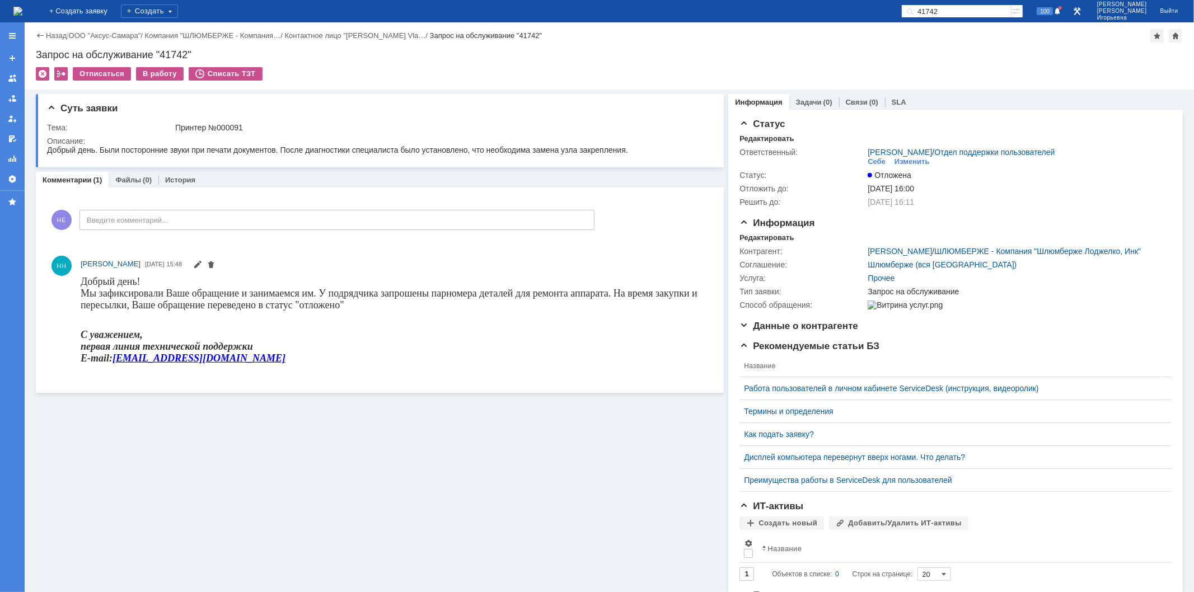
click at [974, 13] on input "41742" at bounding box center [956, 10] width 110 height 13
type input "41763"
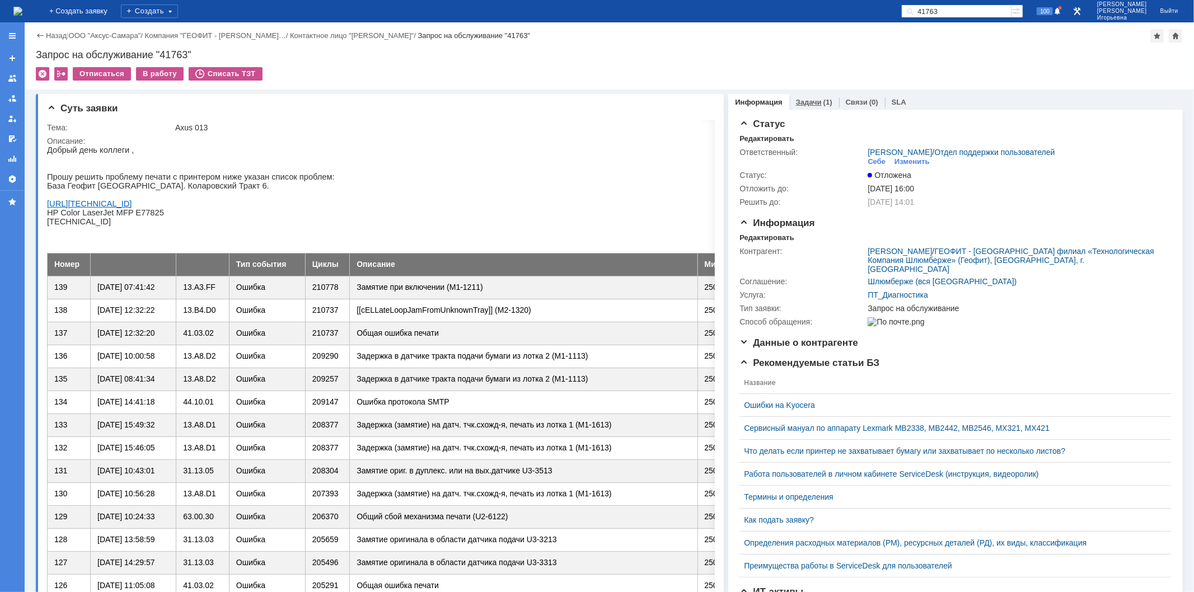
click at [796, 103] on link "Задачи" at bounding box center [809, 102] width 26 height 8
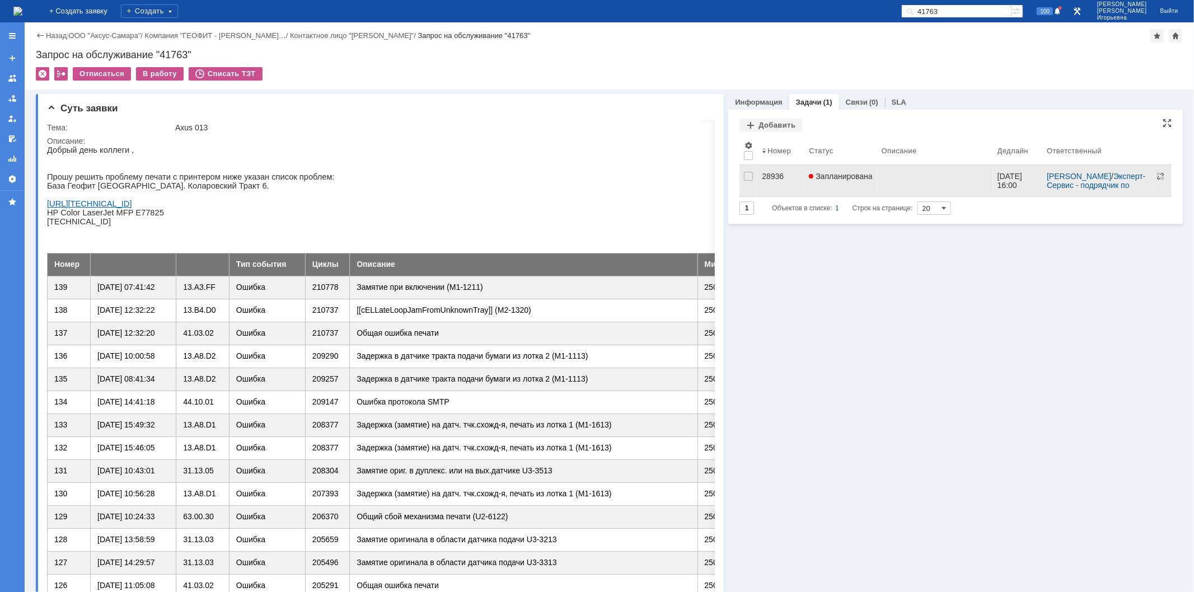
click at [765, 172] on div "28936" at bounding box center [781, 176] width 38 height 9
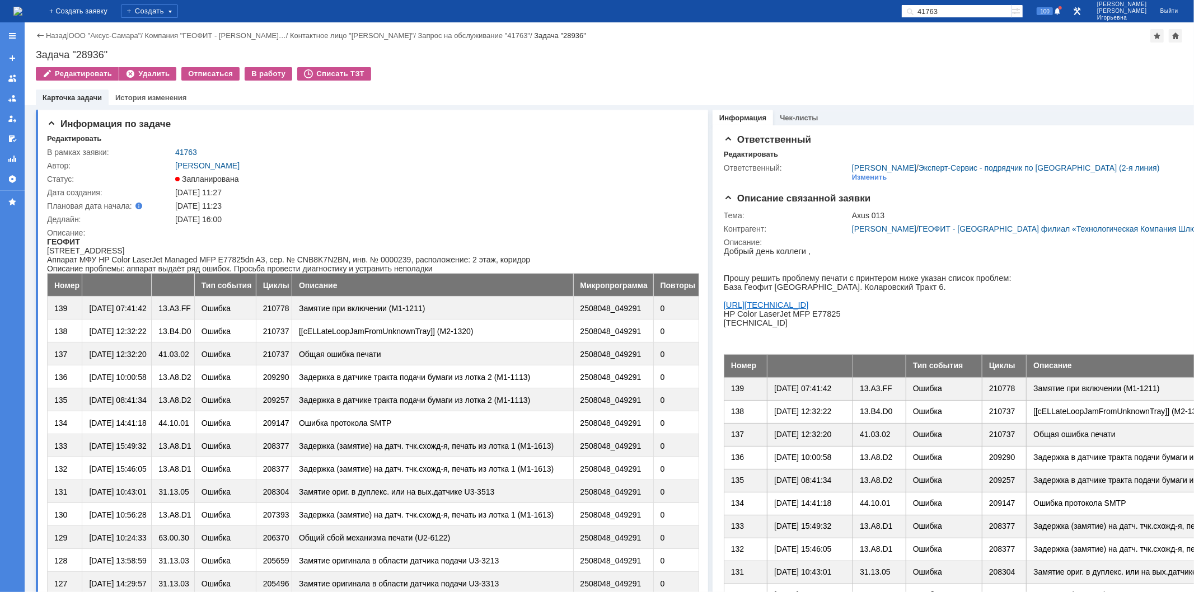
click at [22, 7] on img at bounding box center [17, 11] width 9 height 9
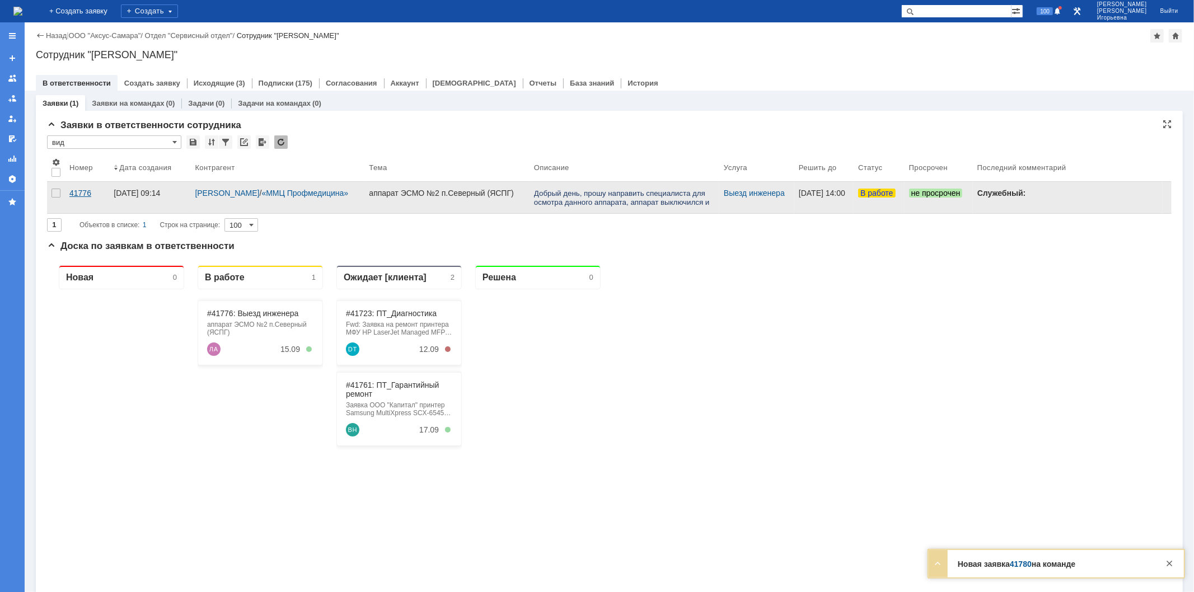
click at [81, 191] on div "41776" at bounding box center [86, 193] width 35 height 9
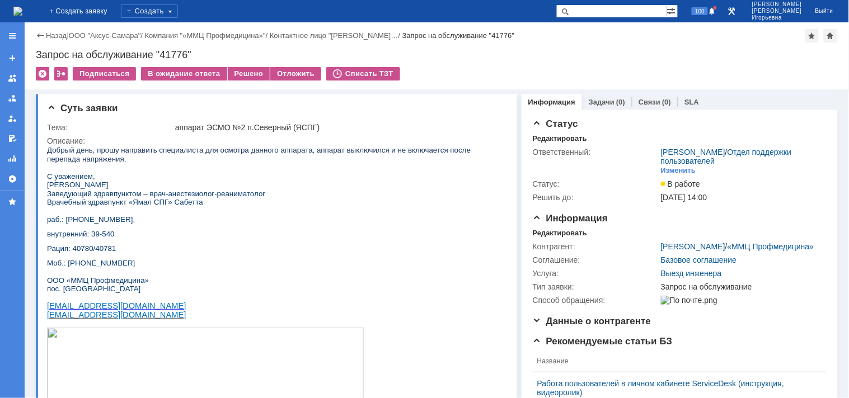
drag, startPoint x: 137, startPoint y: 266, endPoint x: 44, endPoint y: 146, distance: 152.3
click at [46, 146] on html "Добрый день, прошу направить специалиста для осмотра данного аппарата, аппарат …" at bounding box center [271, 300] width 451 height 311
copy div "Добрый день, прошу направить специалиста для осмотра данного аппарата, аппарат …"
drag, startPoint x: 332, startPoint y: 126, endPoint x: 167, endPoint y: 129, distance: 165.1
click at [167, 129] on tr "Тема: аппарат ЭСМО №2 п.Северный (ЯСПГ)" at bounding box center [275, 127] width 457 height 13
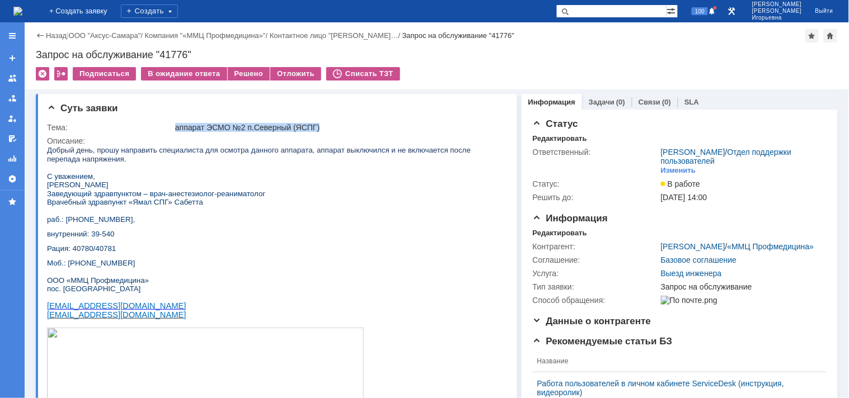
copy tr "аппарат ЭСМО №2 п.Северный (ЯСПГ)"
click at [22, 14] on img at bounding box center [17, 11] width 9 height 9
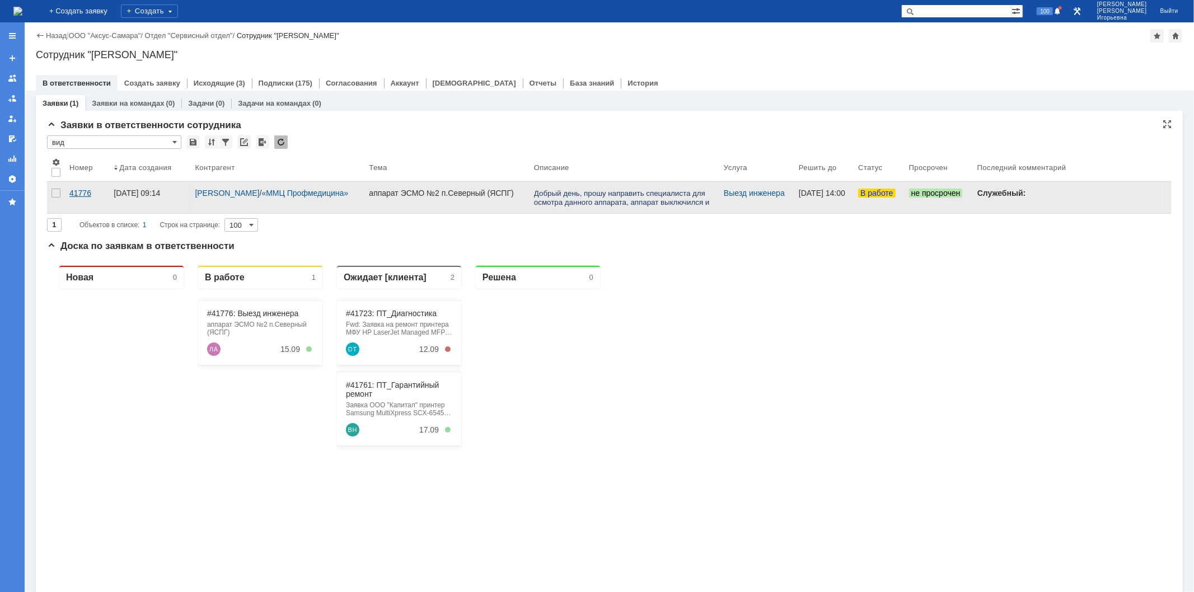
click at [80, 194] on div "41776" at bounding box center [86, 193] width 35 height 9
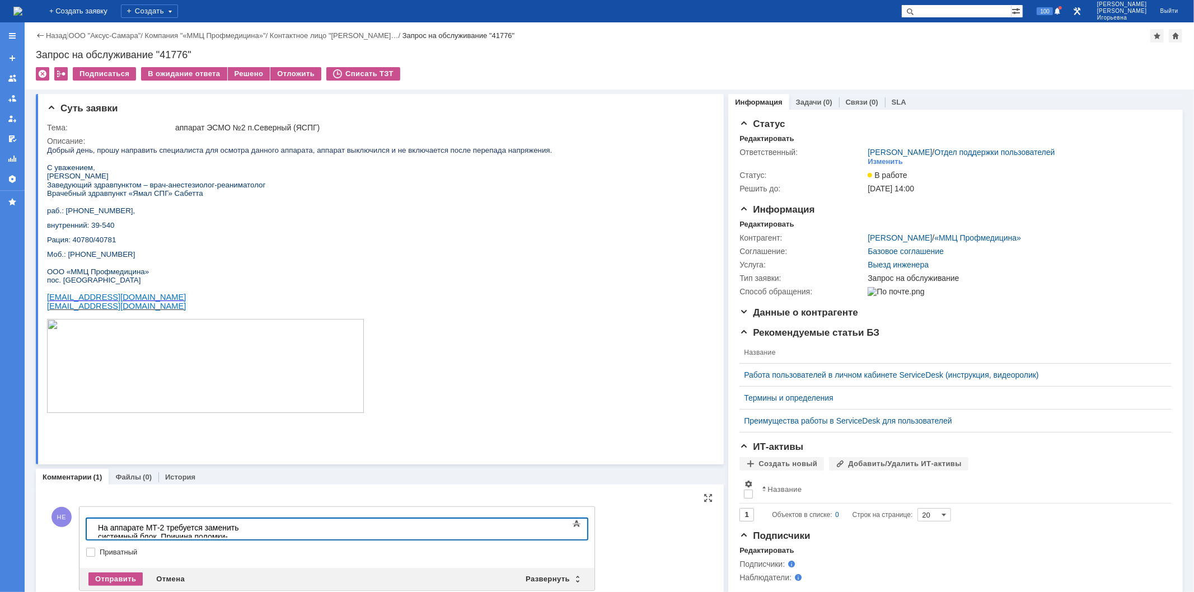
scroll to position [1020, 1]
click at [95, 525] on body "На аппарате МТ-2 требуется заменить системный блок. Причина поломки-перебой в э…" at bounding box center [177, 536] width 168 height 36
click at [256, 527] on div "Добрый день! На аппарате МТ-2 требуется заменить системный блок. Причина поломк…" at bounding box center [176, 536] width 159 height 27
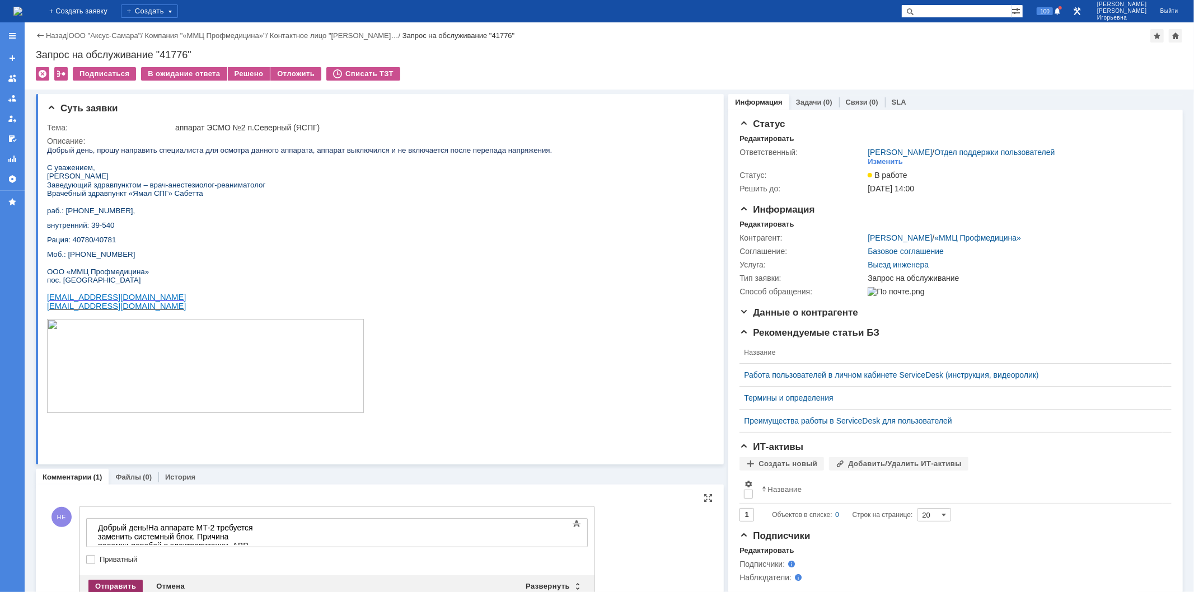
click at [118, 582] on div "Отправить" at bounding box center [115, 586] width 54 height 13
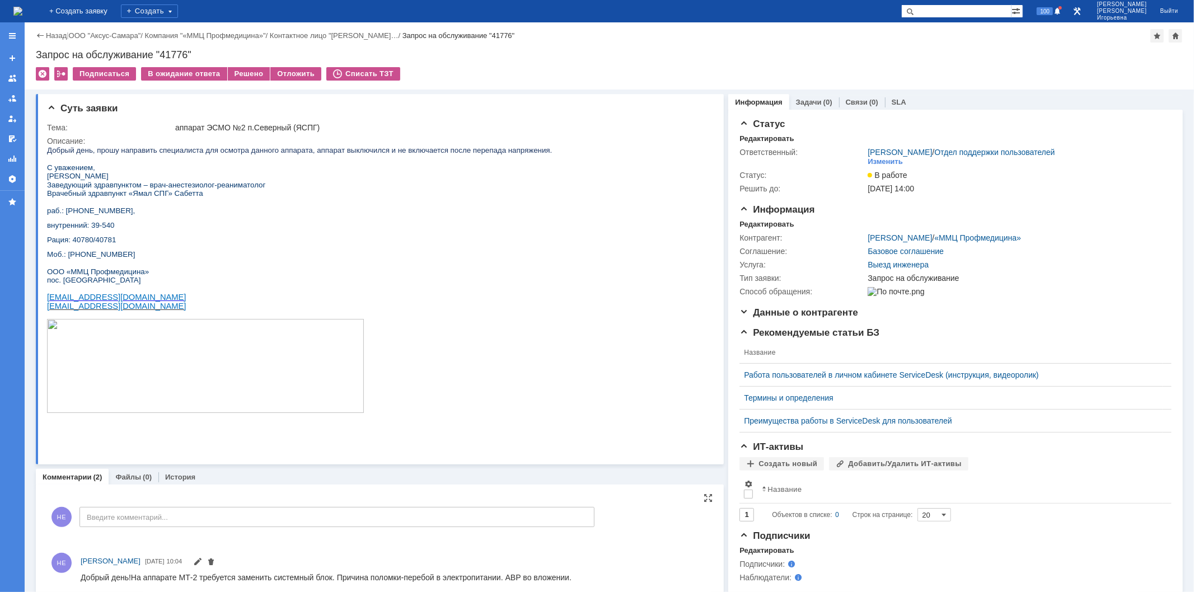
scroll to position [0, 0]
click at [132, 474] on link "Файлы" at bounding box center [128, 477] width 26 height 8
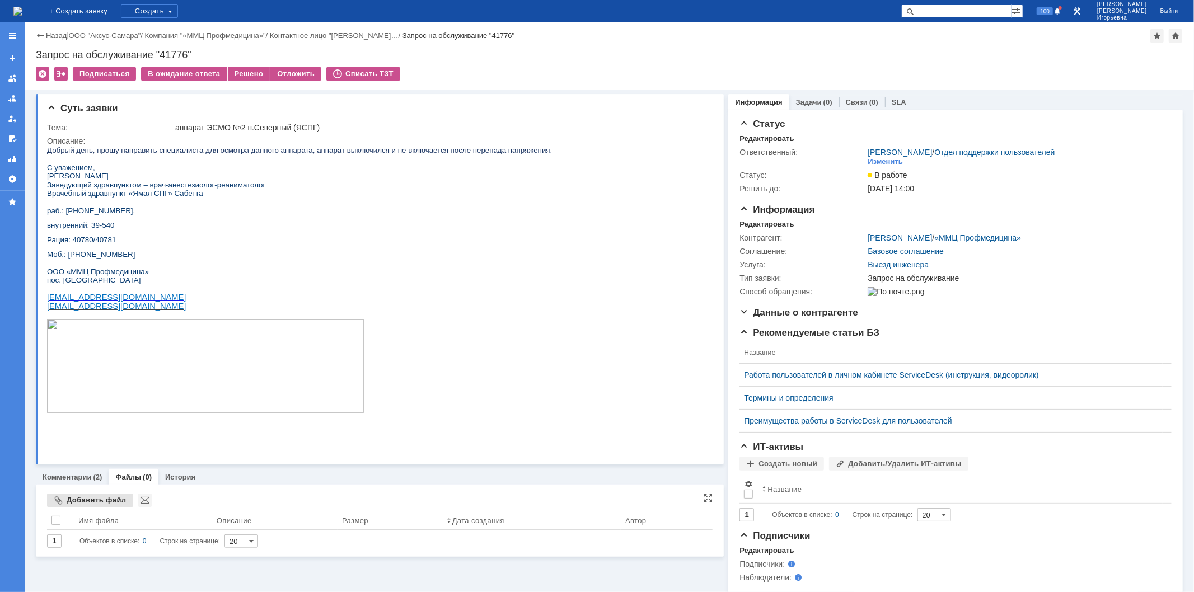
click at [87, 499] on div "Добавить файл" at bounding box center [90, 500] width 86 height 13
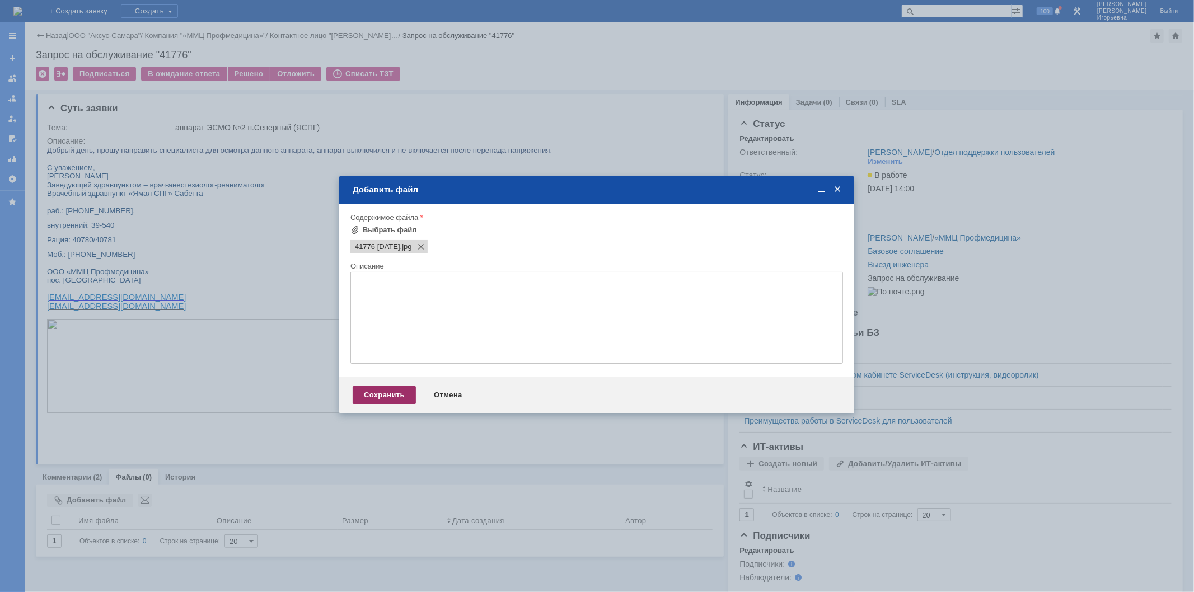
click at [377, 403] on div "Сохранить" at bounding box center [384, 395] width 63 height 18
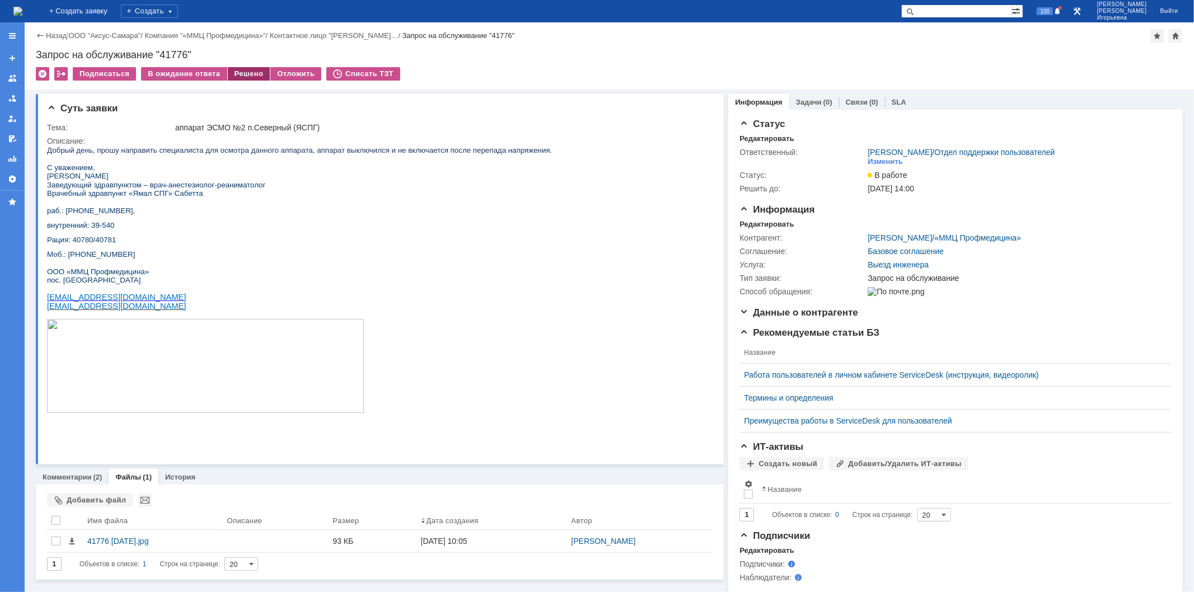
click at [243, 72] on div "Решено" at bounding box center [249, 73] width 43 height 13
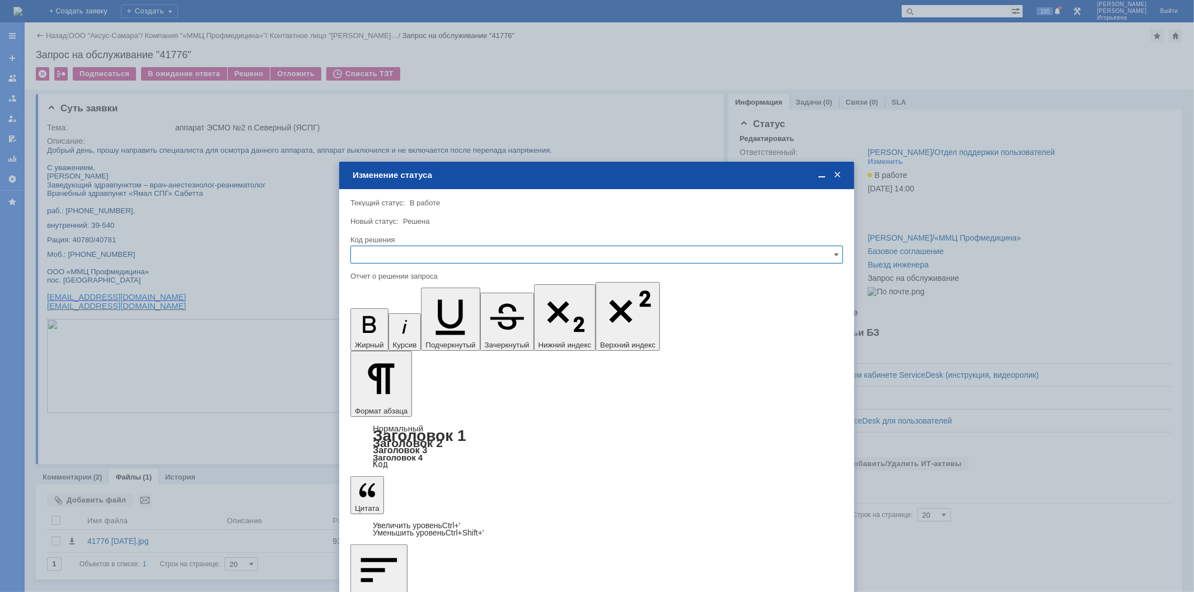
click at [373, 254] on input "text" at bounding box center [596, 255] width 492 height 18
click at [381, 327] on span "Решено" at bounding box center [597, 330] width 478 height 9
type input "Решено"
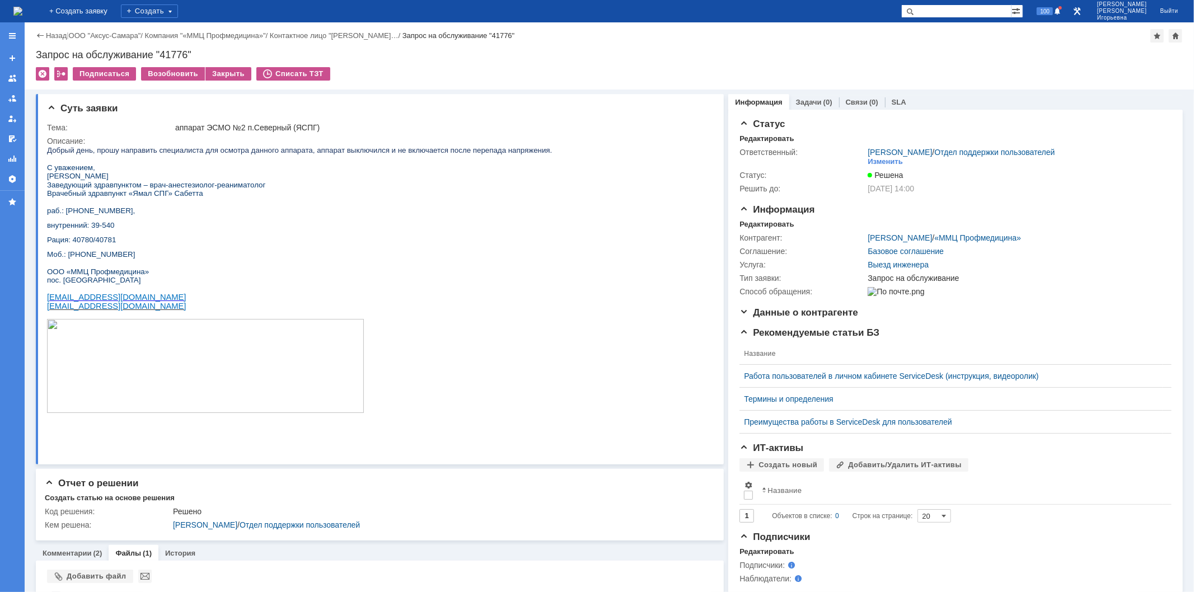
click at [22, 10] on img at bounding box center [17, 11] width 9 height 9
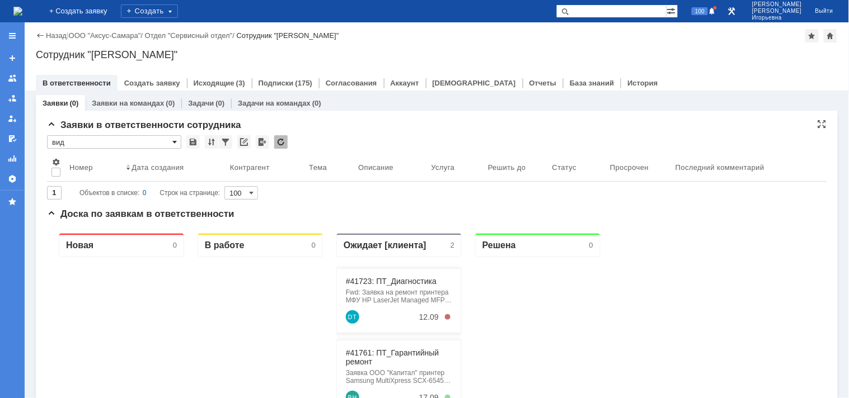
click at [174, 141] on span at bounding box center [174, 142] width 4 height 9
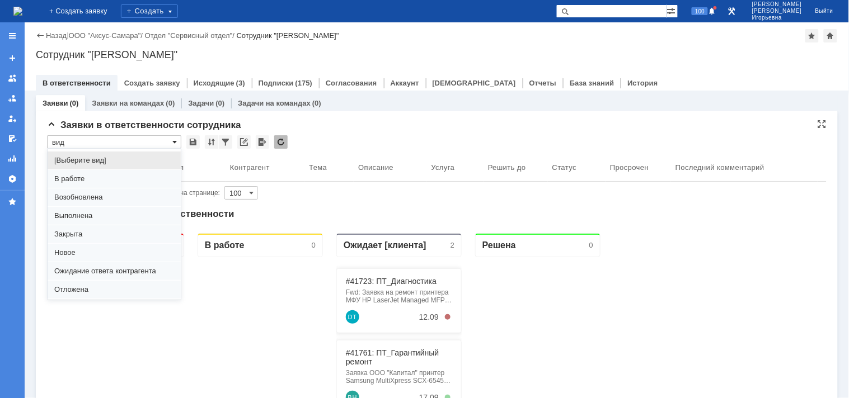
scroll to position [31, 0]
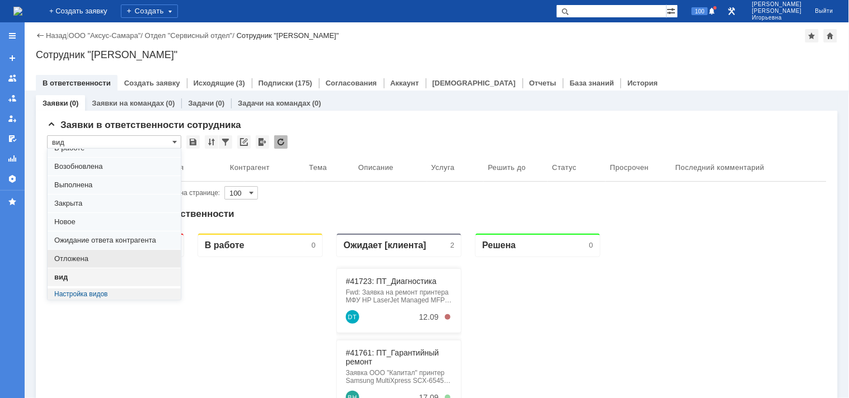
click at [76, 260] on span "Отложена" at bounding box center [114, 259] width 120 height 9
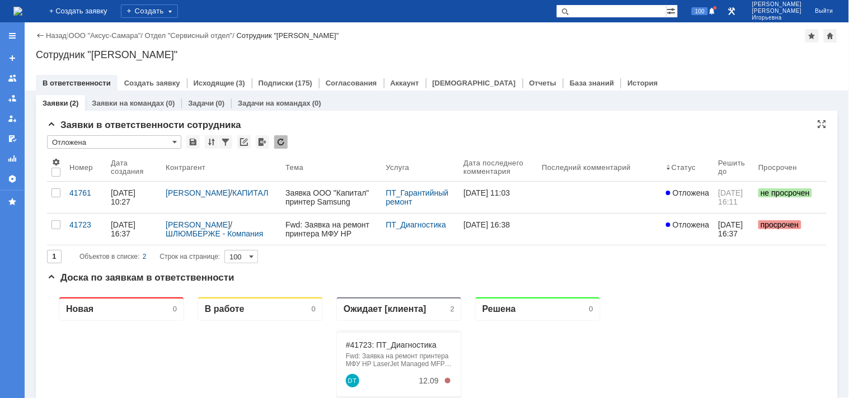
scroll to position [0, 0]
click at [172, 140] on span at bounding box center [174, 142] width 4 height 9
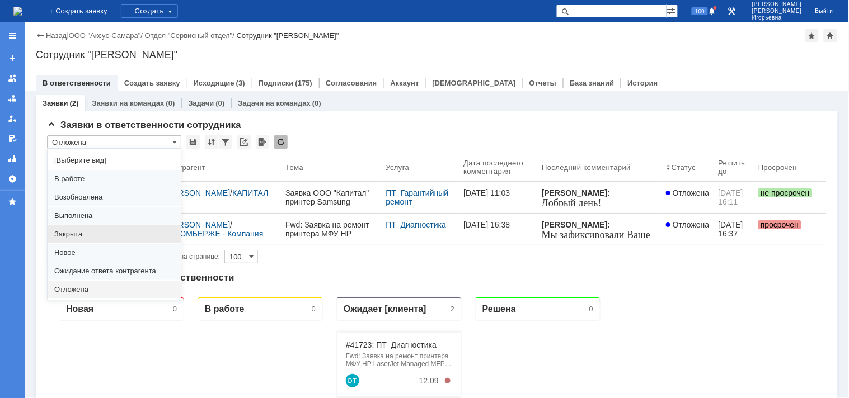
scroll to position [31, 0]
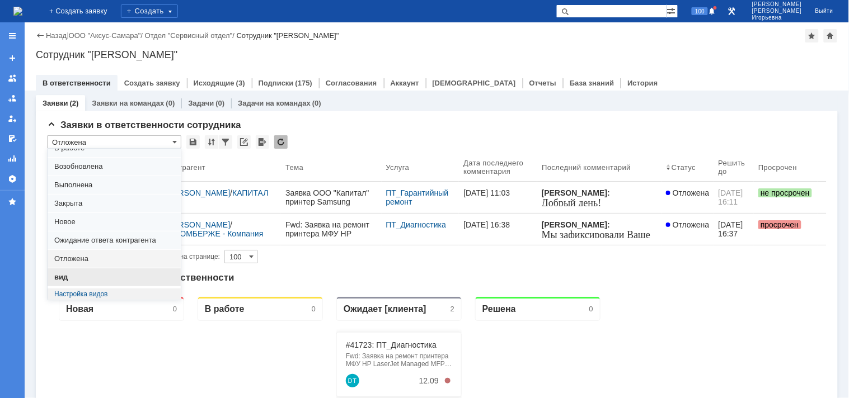
click at [66, 278] on span "вид" at bounding box center [114, 277] width 120 height 9
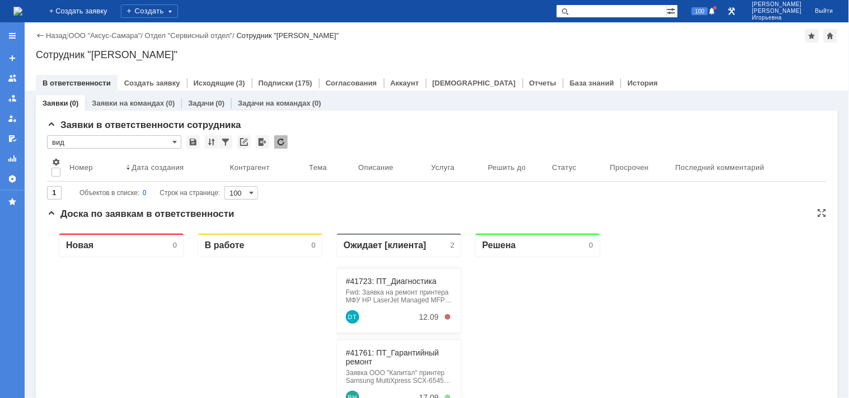
type input "вид"
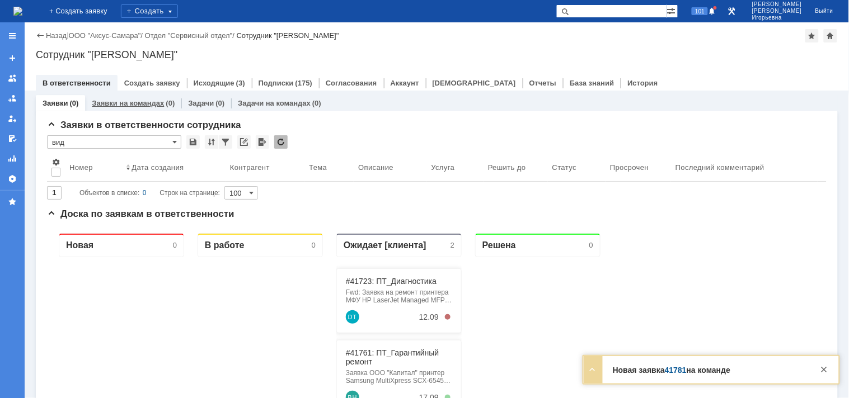
click at [126, 101] on link "Заявки на командах" at bounding box center [128, 103] width 72 height 8
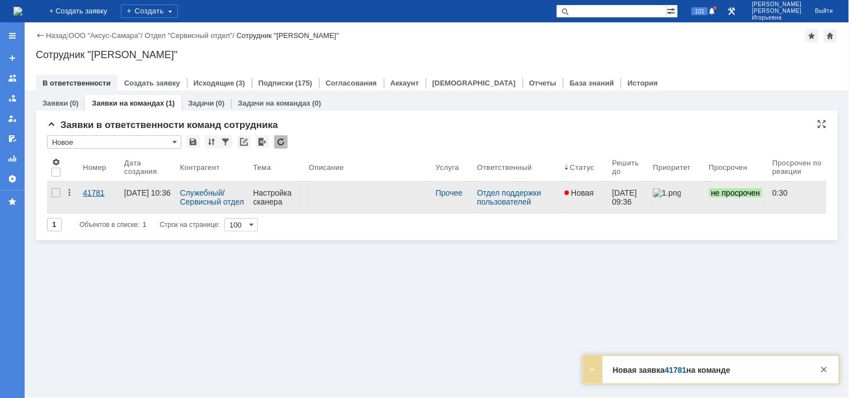
click at [93, 192] on div "41781" at bounding box center [99, 193] width 32 height 9
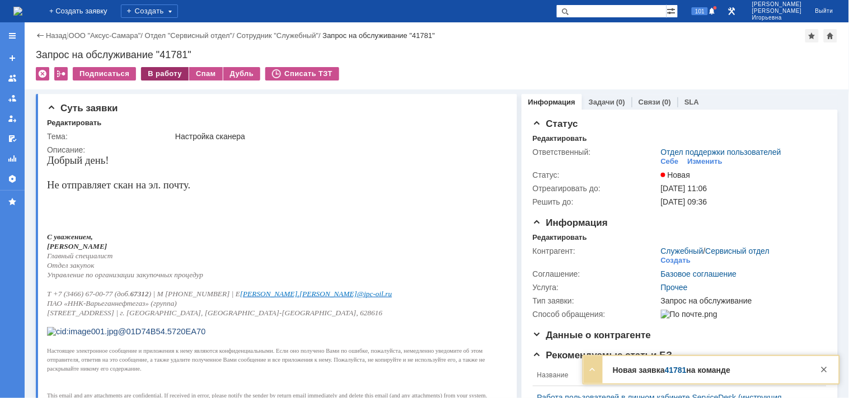
click at [166, 75] on div "В работу" at bounding box center [165, 73] width 48 height 13
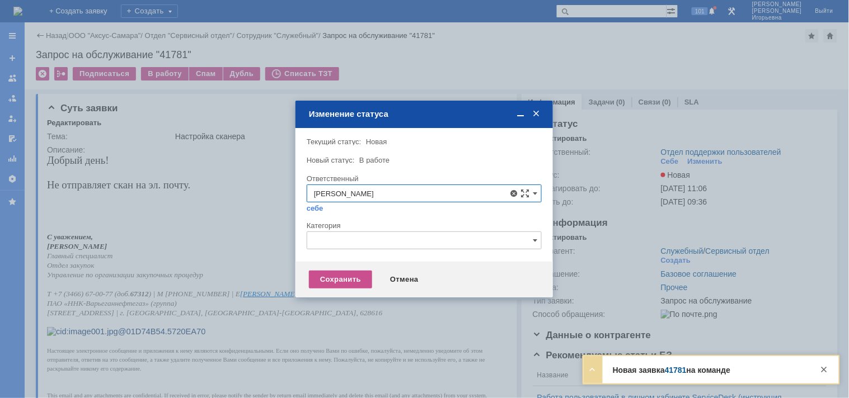
click at [364, 275] on span "Орлова Елена Владимировна" at bounding box center [424, 274] width 220 height 9
click at [341, 275] on div "Сохранить" at bounding box center [340, 280] width 63 height 18
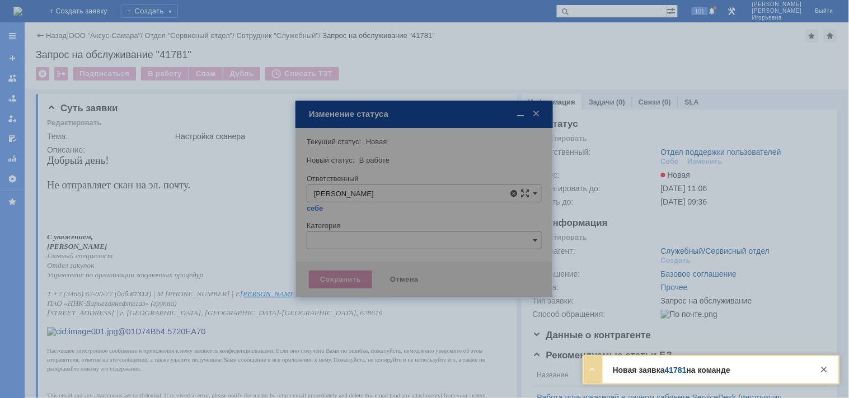
type input "Орлова Елена Владимировна"
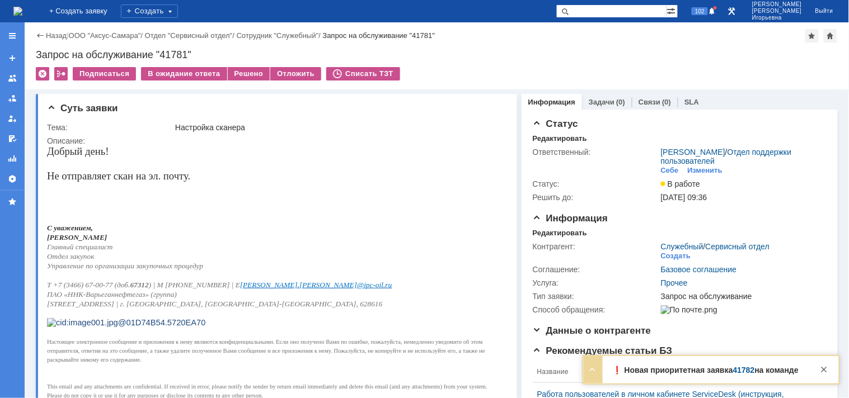
click at [179, 53] on div "Запрос на обслуживание "41781"" at bounding box center [437, 54] width 802 height 11
copy div "41781"
click at [22, 8] on img at bounding box center [17, 11] width 9 height 9
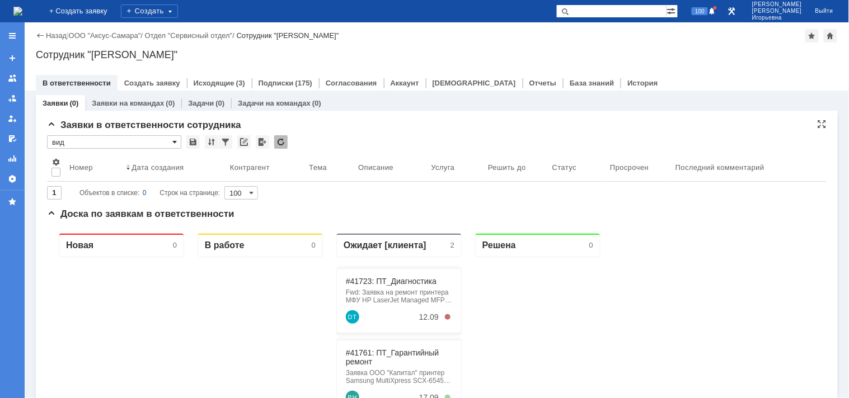
click at [176, 140] on span at bounding box center [174, 142] width 4 height 9
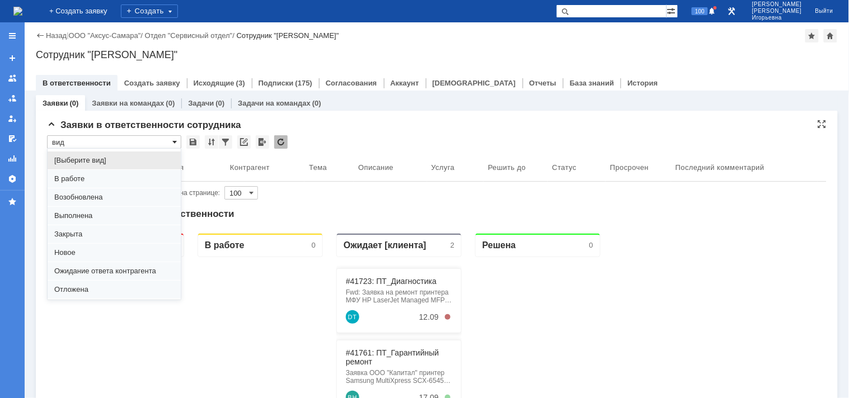
scroll to position [31, 0]
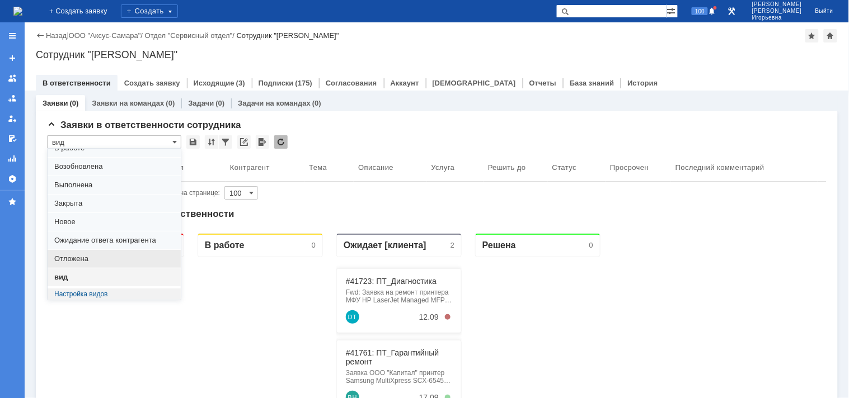
click at [79, 256] on span "Отложена" at bounding box center [114, 259] width 120 height 9
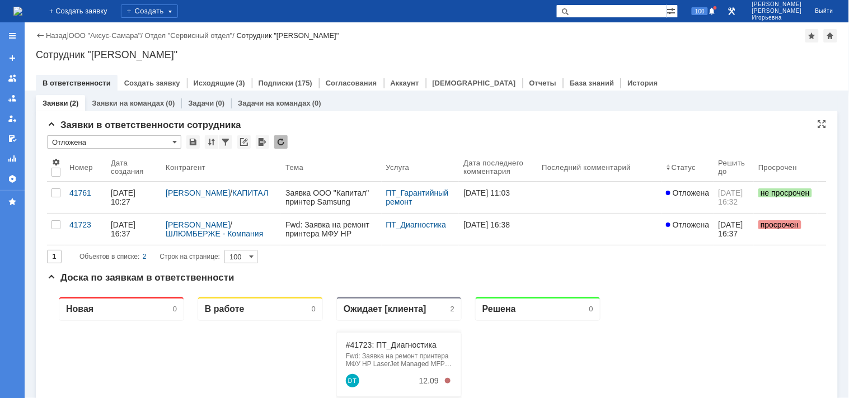
scroll to position [0, 0]
click at [173, 141] on span at bounding box center [174, 142] width 4 height 9
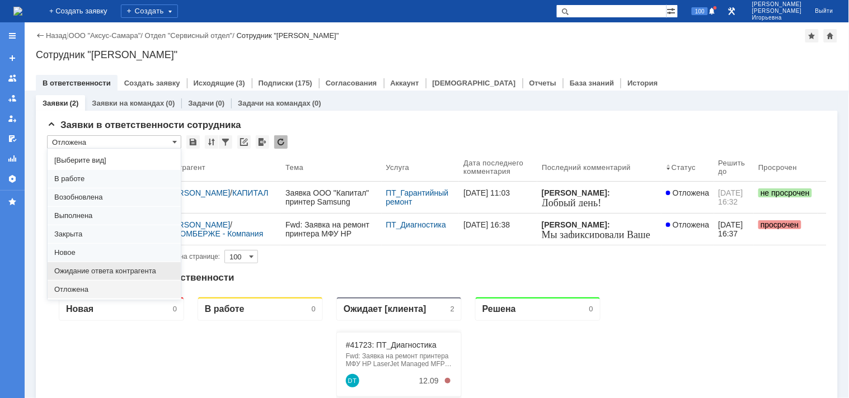
click at [88, 270] on span "Ожидание ответа контрагента" at bounding box center [114, 271] width 120 height 9
type input "Ожидание ответа контрагента"
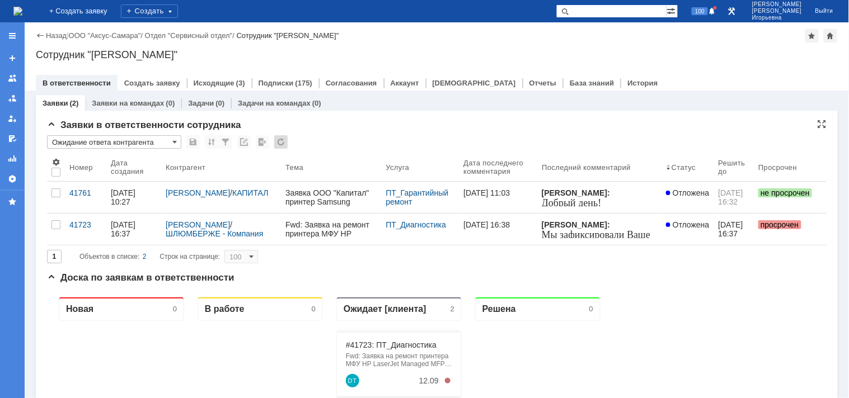
type input "20"
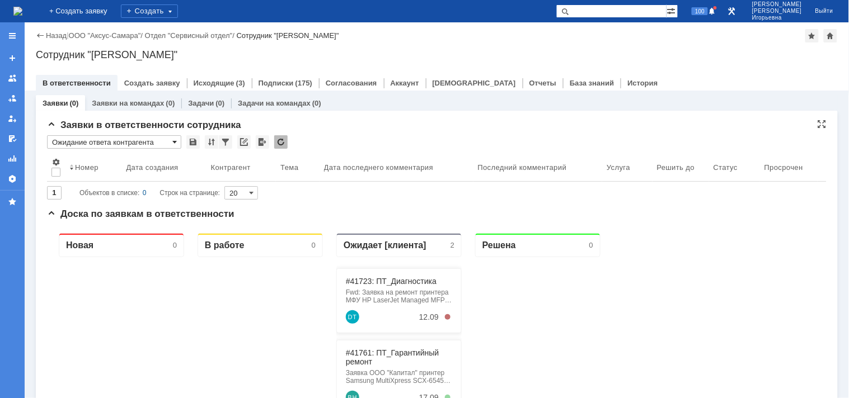
click at [175, 142] on span at bounding box center [174, 142] width 4 height 9
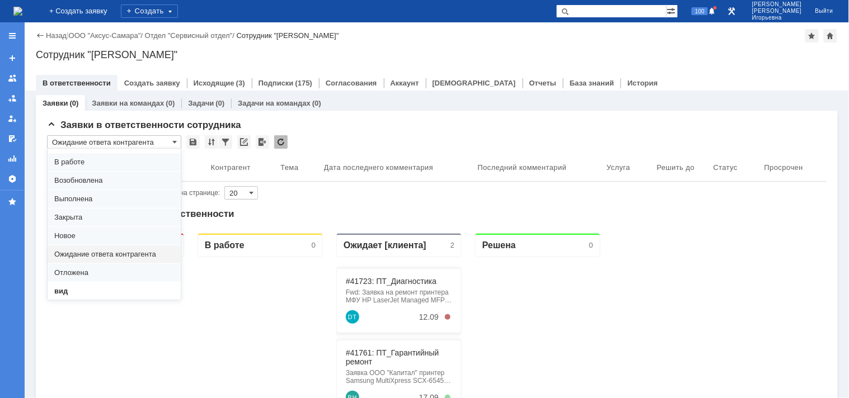
scroll to position [31, 0]
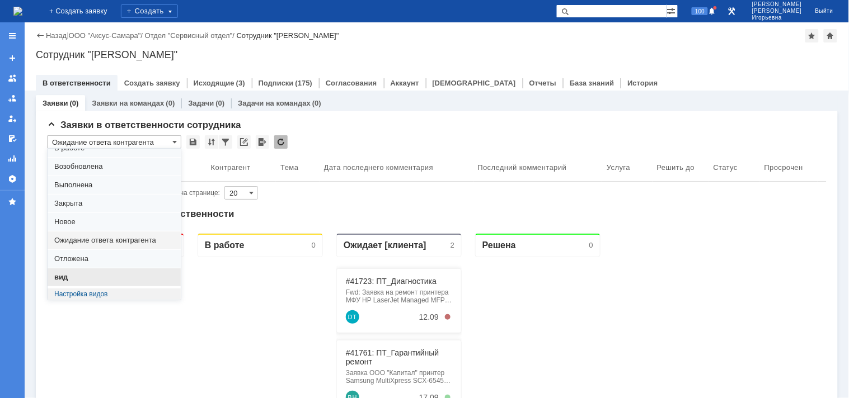
click at [76, 276] on span "вид" at bounding box center [114, 277] width 120 height 9
type input "вид"
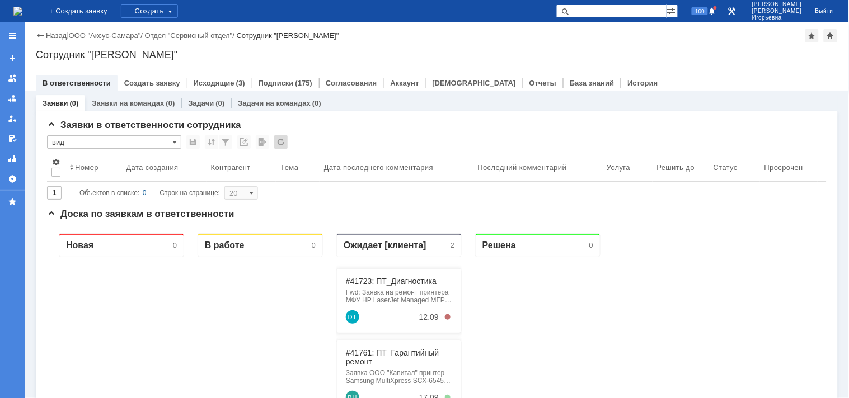
type input "100"
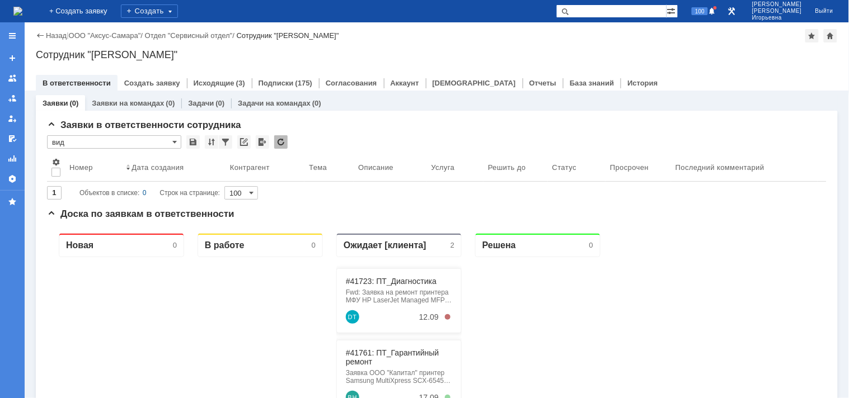
type input "вид"
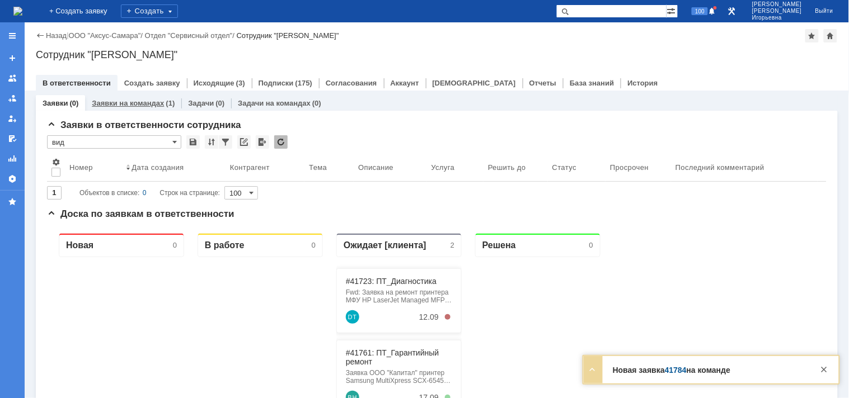
click at [113, 105] on link "Заявки на командах" at bounding box center [128, 103] width 72 height 8
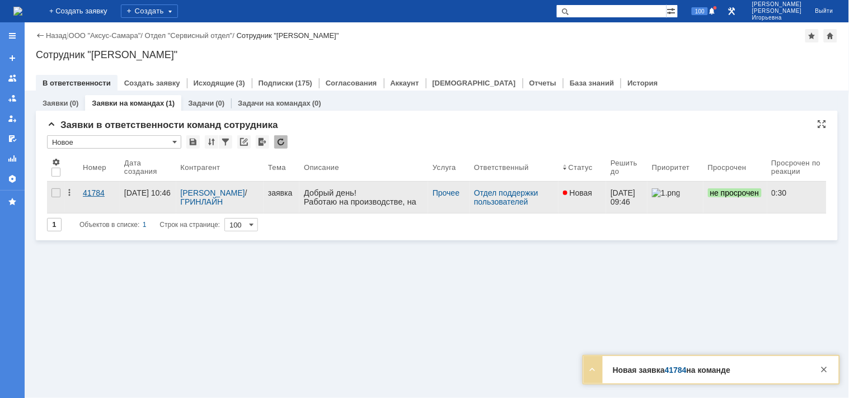
click at [91, 196] on div "41784" at bounding box center [99, 193] width 32 height 9
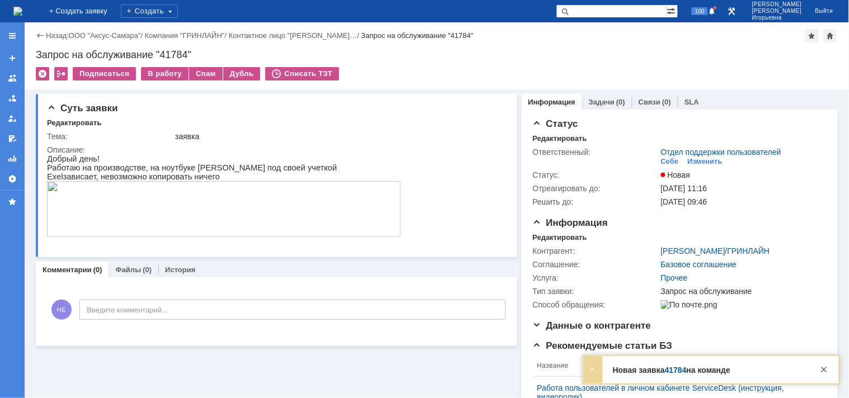
click at [22, 11] on img at bounding box center [17, 11] width 9 height 9
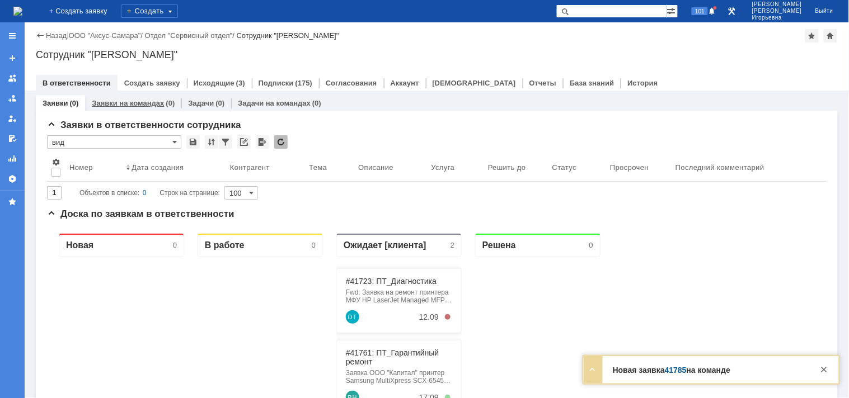
click at [121, 103] on link "Заявки на командах" at bounding box center [128, 103] width 72 height 8
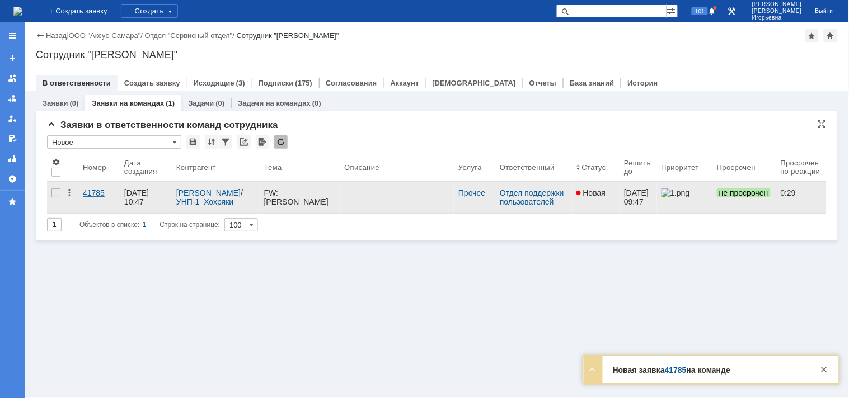
click at [90, 191] on div "41785" at bounding box center [99, 193] width 32 height 9
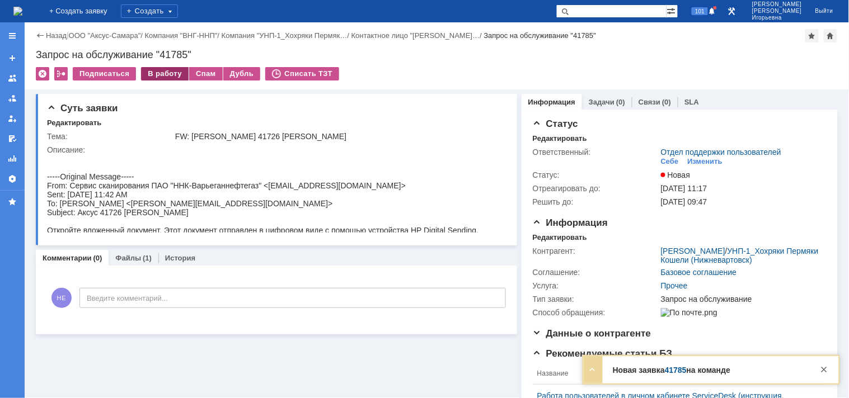
click at [169, 74] on div "В работу" at bounding box center [165, 73] width 48 height 13
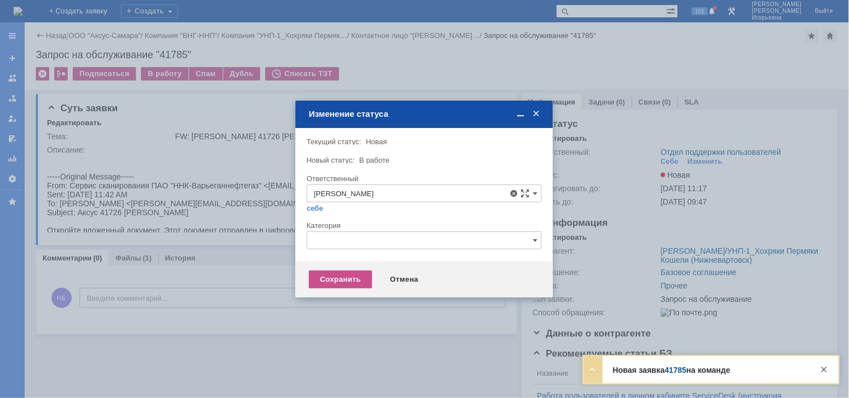
click at [358, 275] on span "[PERSON_NAME]" at bounding box center [424, 274] width 220 height 9
click at [340, 282] on div "Сохранить" at bounding box center [340, 280] width 63 height 18
type input "[PERSON_NAME]"
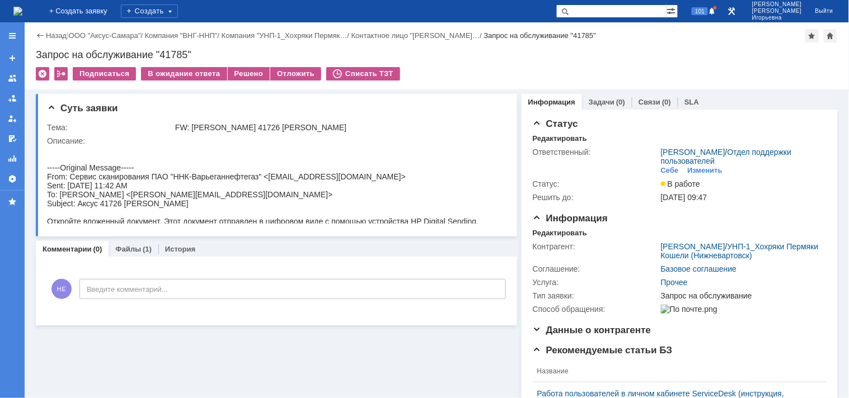
click at [177, 50] on div "Запрос на обслуживание "41785"" at bounding box center [437, 54] width 802 height 11
copy div "41785"
click at [22, 13] on img at bounding box center [17, 11] width 9 height 9
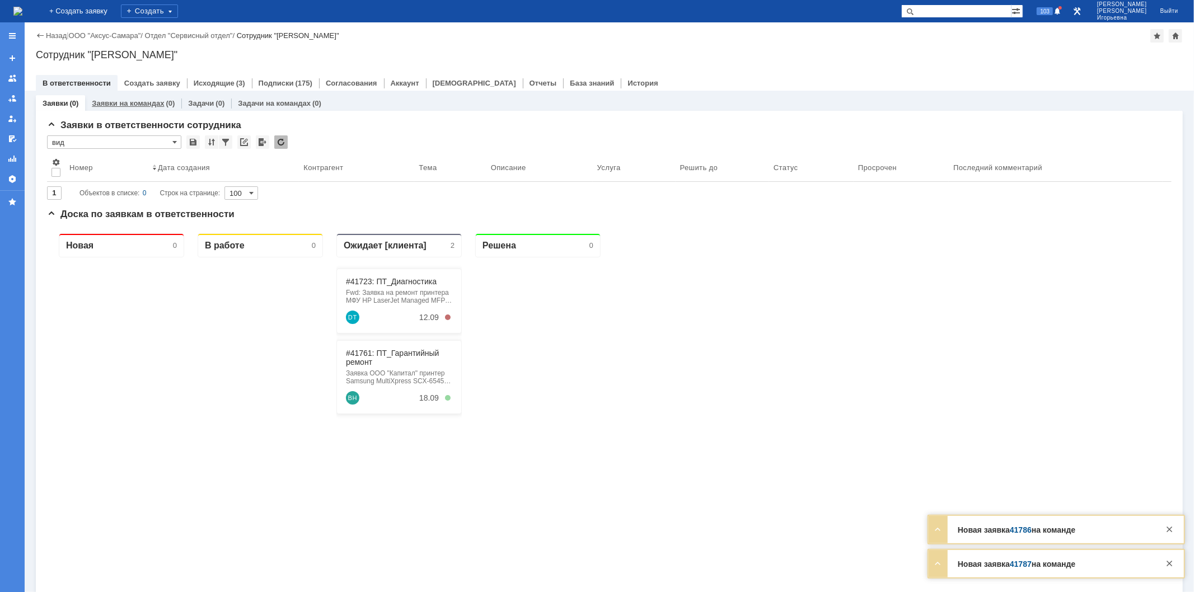
click at [105, 104] on link "Заявки на командах" at bounding box center [128, 103] width 72 height 8
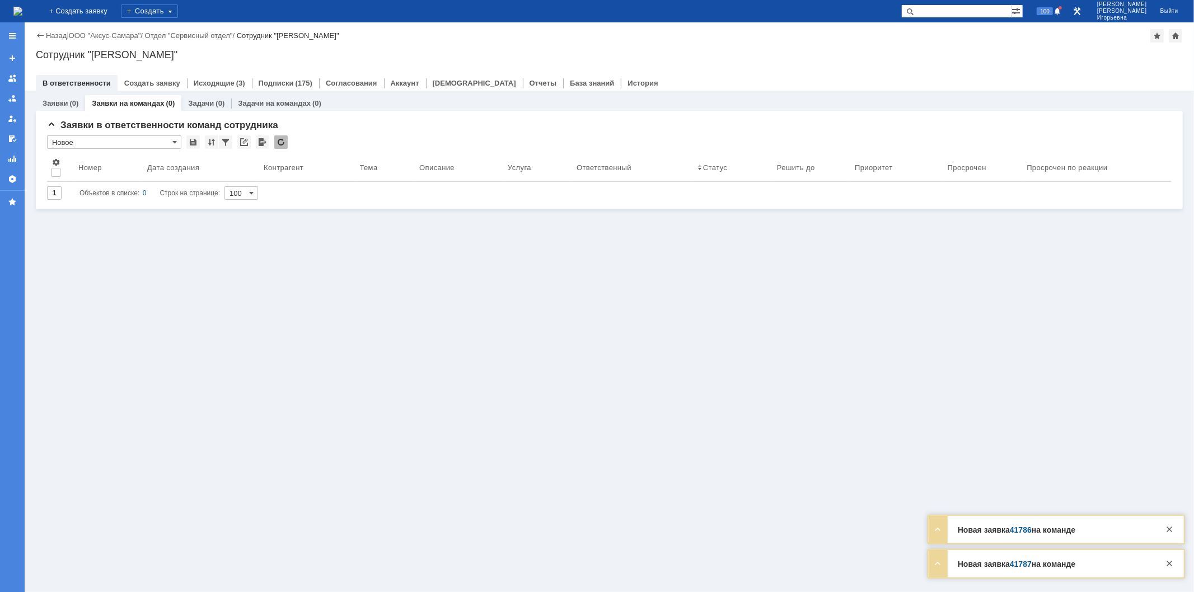
click at [961, 10] on input "text" at bounding box center [956, 10] width 110 height 13
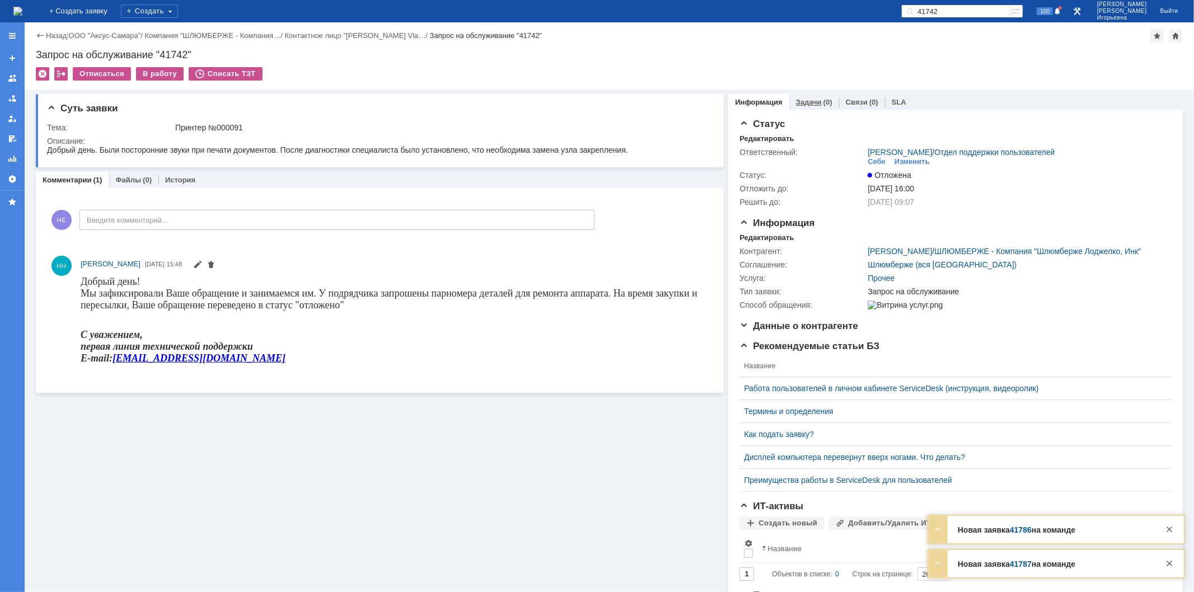
click at [809, 102] on link "Задачи" at bounding box center [809, 102] width 26 height 8
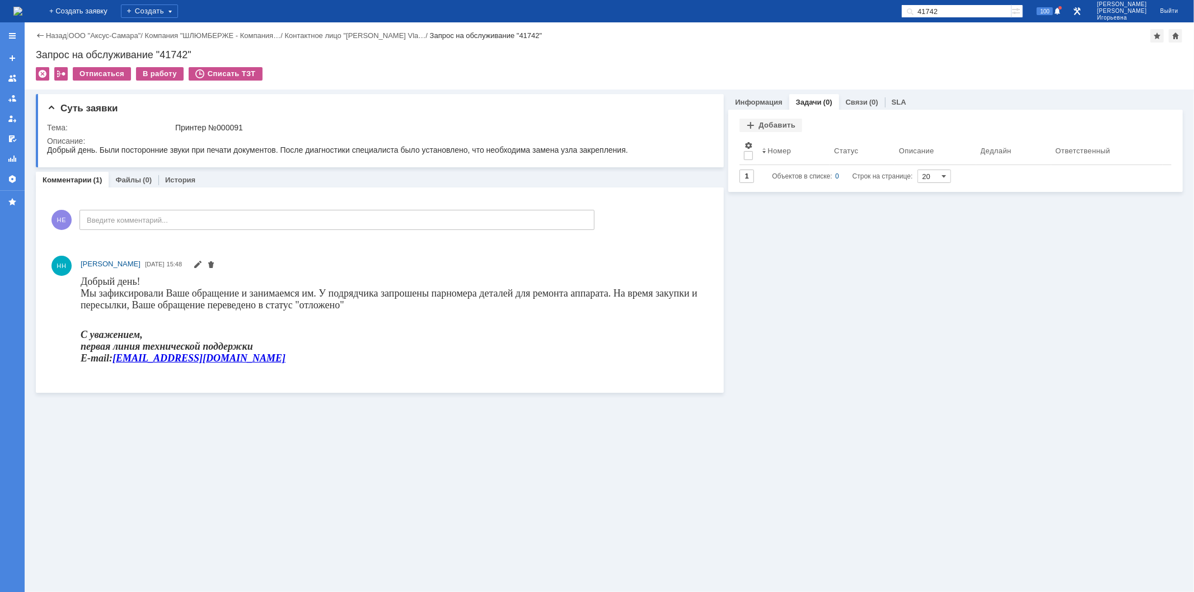
click at [980, 10] on input "41742" at bounding box center [956, 10] width 110 height 13
type input "41763"
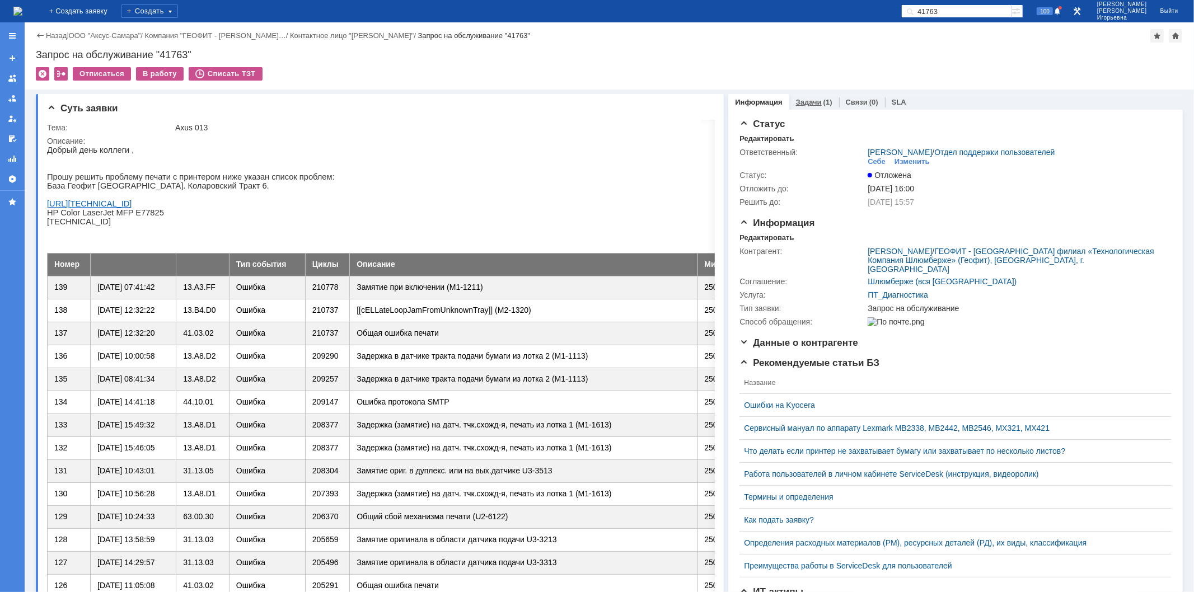
click at [803, 100] on link "Задачи" at bounding box center [809, 102] width 26 height 8
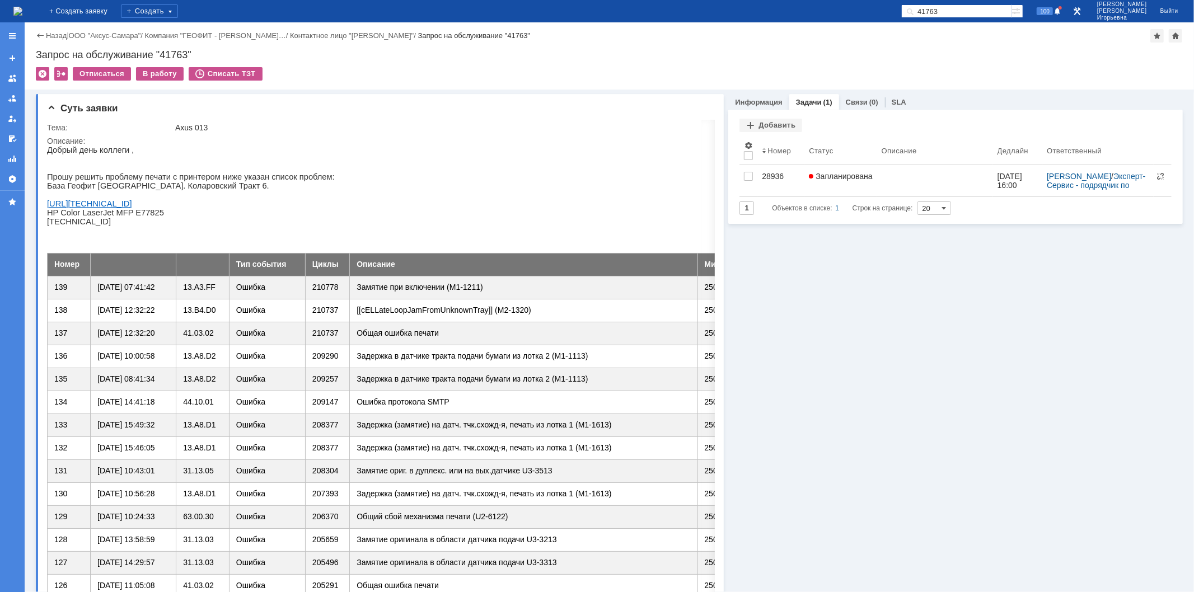
click at [22, 12] on img at bounding box center [17, 11] width 9 height 9
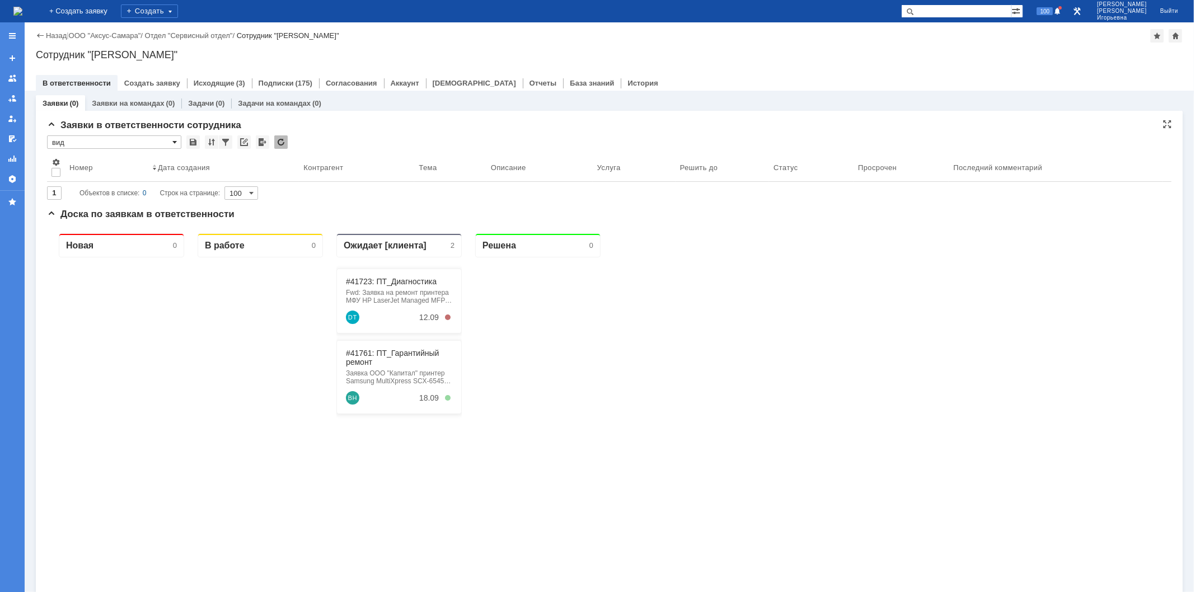
click at [172, 140] on span at bounding box center [174, 142] width 4 height 9
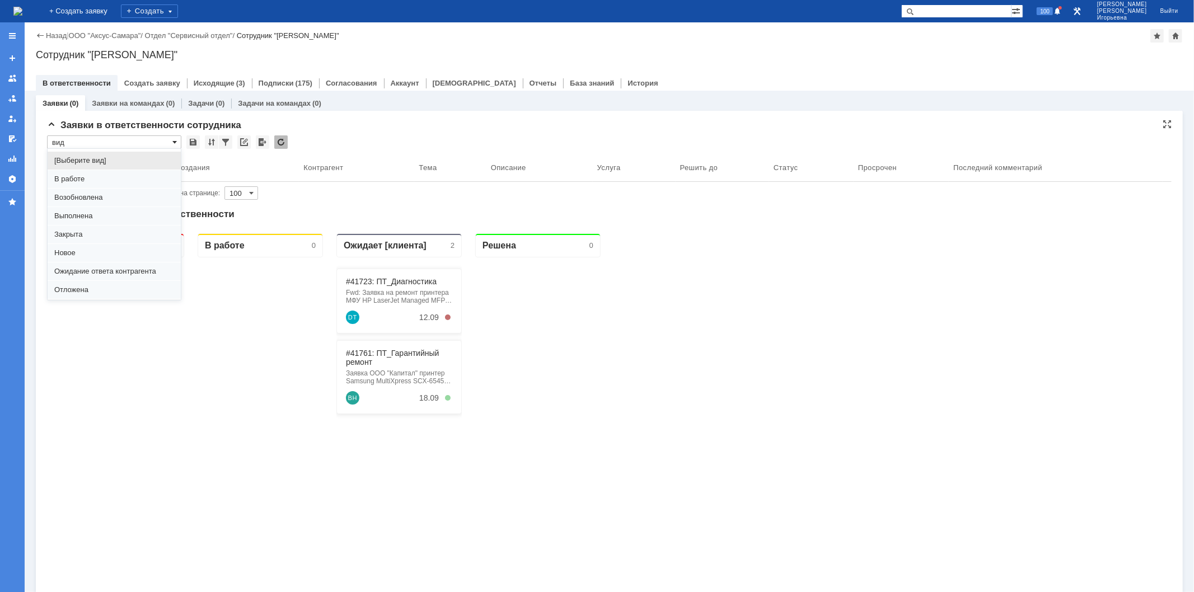
scroll to position [31, 0]
click at [168, 509] on div at bounding box center [120, 460] width 125 height 406
click at [58, 278] on span "вид" at bounding box center [114, 277] width 120 height 9
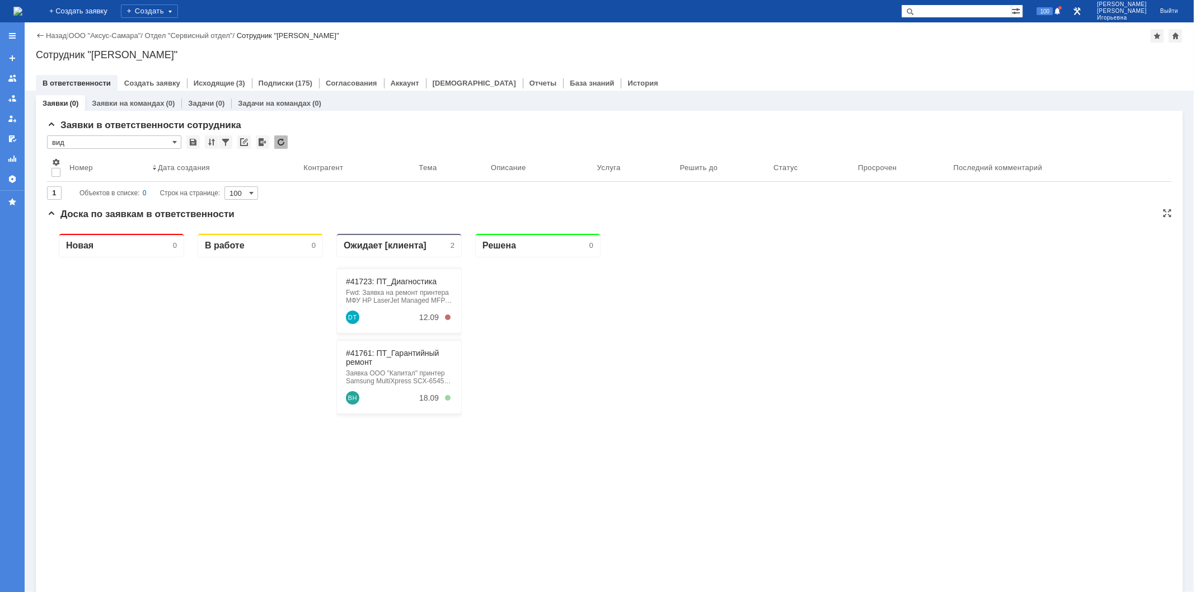
type input "вид"
